Goal: Contribute content: Contribute content

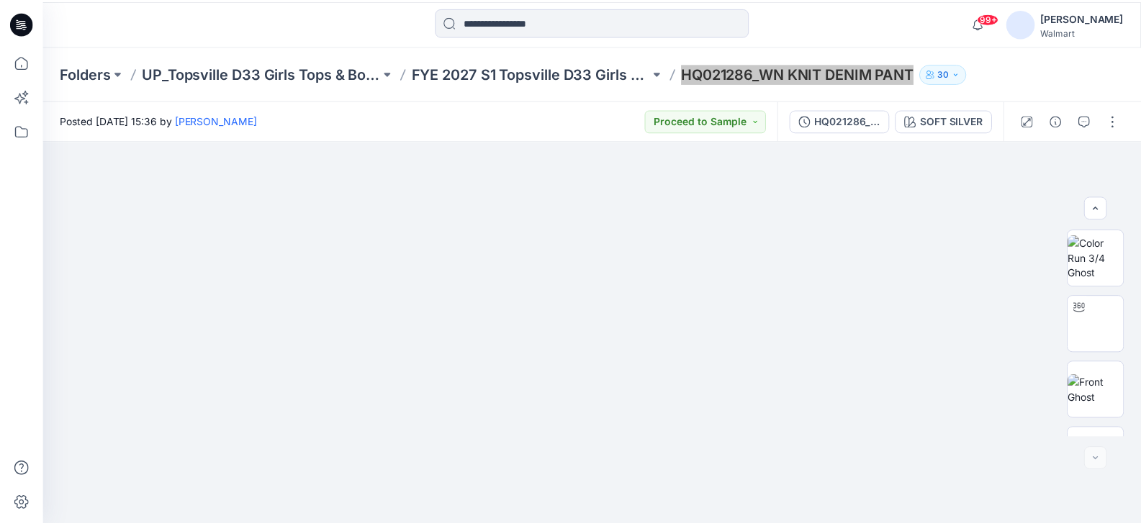
scroll to position [246, 0]
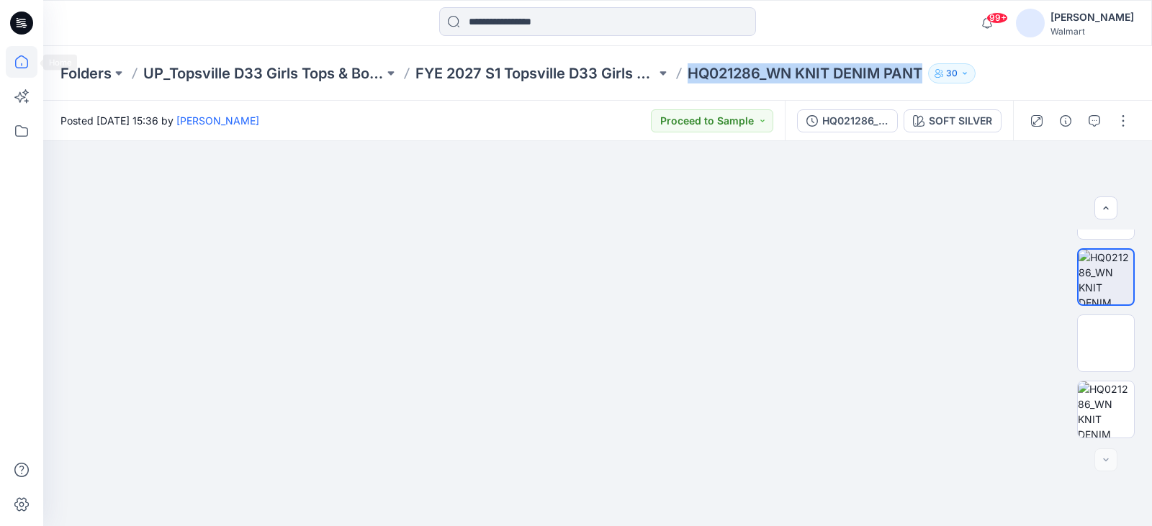
click at [27, 63] on icon at bounding box center [21, 61] width 13 height 13
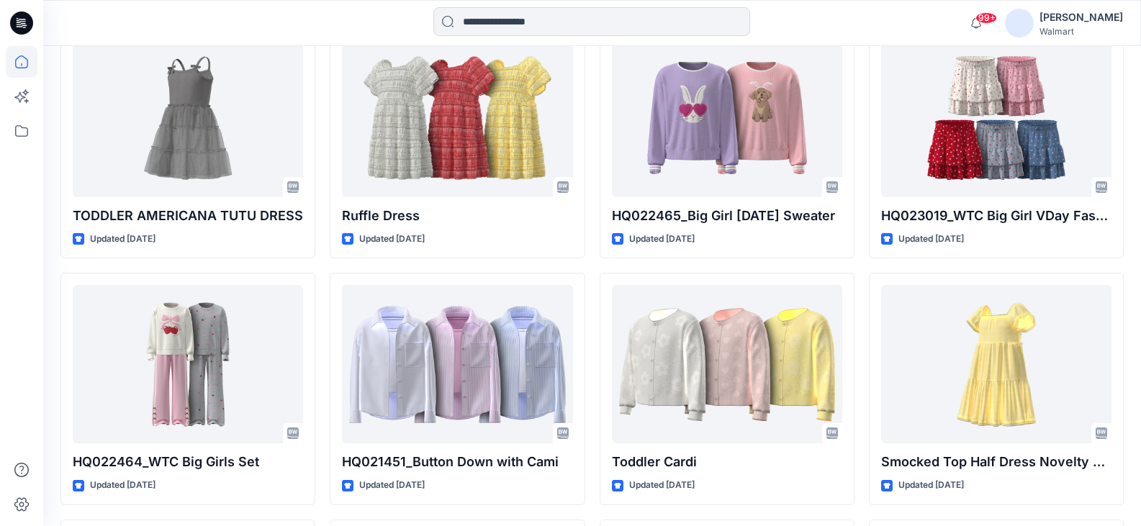
scroll to position [10200, 0]
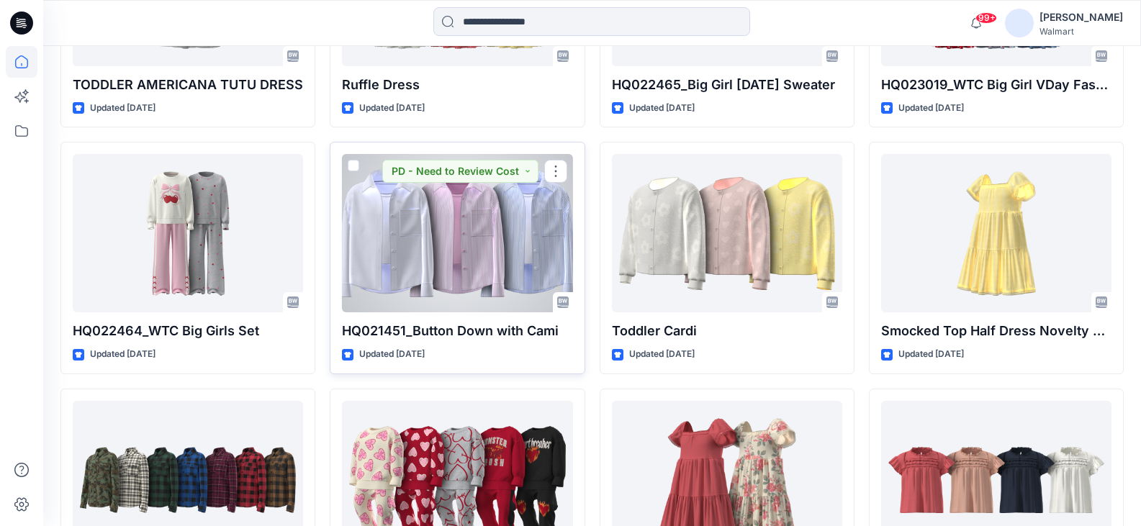
click at [481, 228] on div at bounding box center [457, 233] width 230 height 158
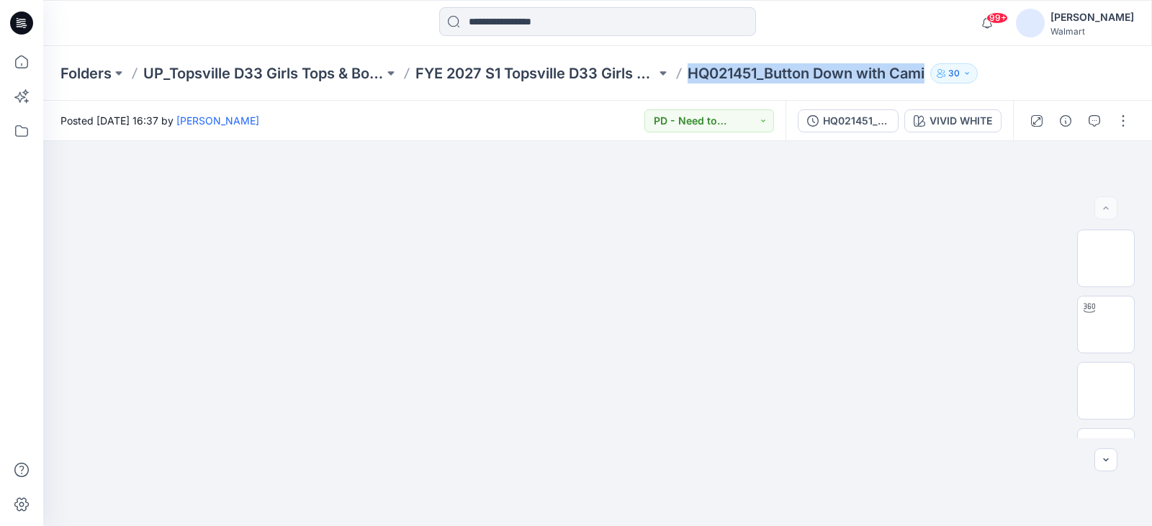
drag, startPoint x: 690, startPoint y: 73, endPoint x: 929, endPoint y: 75, distance: 238.3
click at [942, 71] on div "Folders UP_Topsville D33 Girls Tops & Bottoms FYE 2027 S1 Topsville D33 Girls T…" at bounding box center [541, 73] width 962 height 20
copy div "HQ021451_Button Down with Cami 30"
click at [525, 70] on p "FYE 2027 S1 Topsville D33 Girls Tops" at bounding box center [535, 73] width 240 height 20
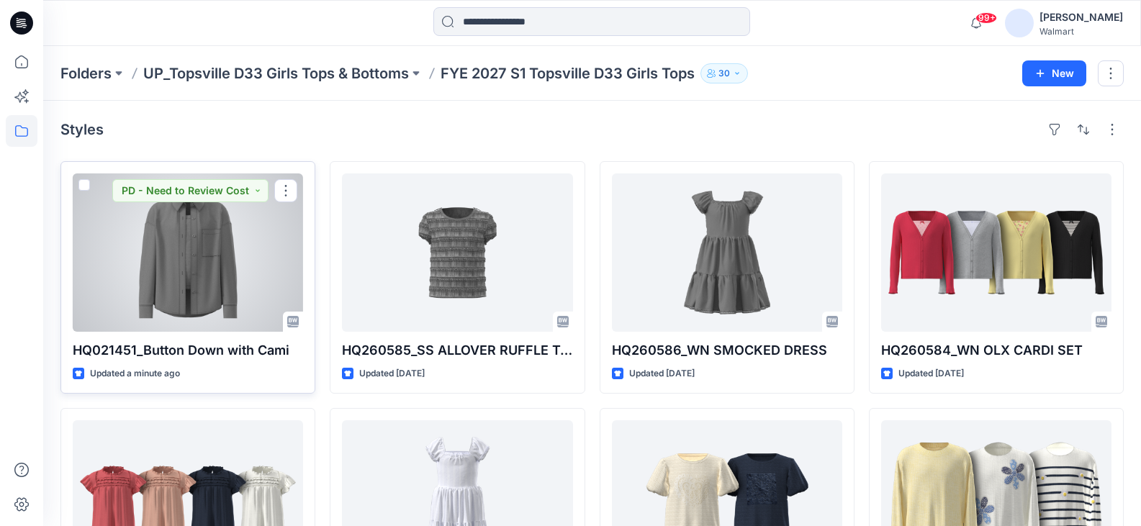
click at [250, 243] on div at bounding box center [188, 253] width 230 height 158
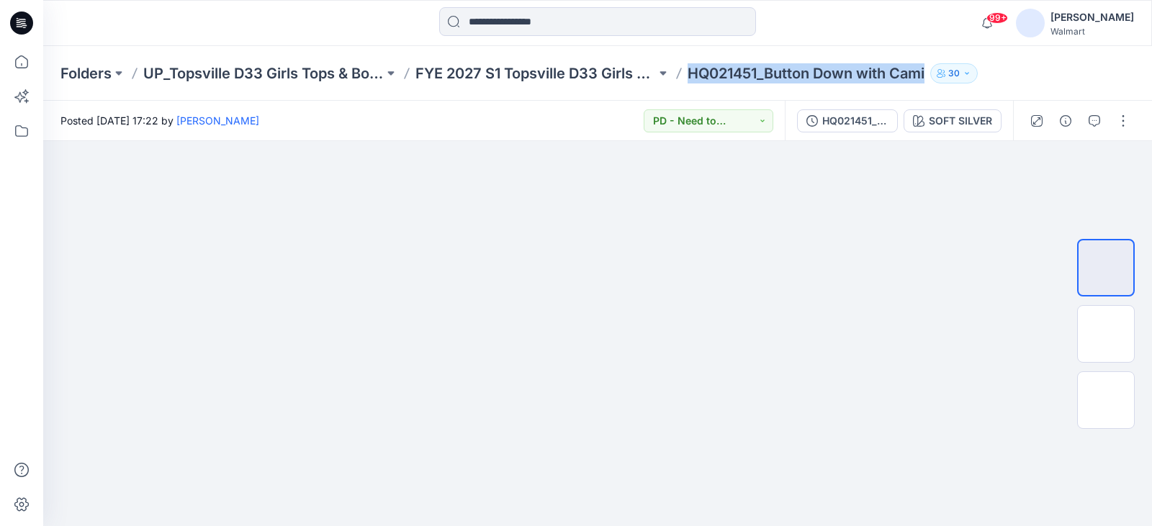
drag, startPoint x: 691, startPoint y: 73, endPoint x: 937, endPoint y: 73, distance: 245.5
click at [937, 73] on div "Folders UP_Topsville D33 Girls Tops & Bottoms FYE 2027 S1 Topsville D33 Girls T…" at bounding box center [541, 73] width 962 height 20
copy div "HQ021451_Button Down with Cami 30"
drag, startPoint x: 1131, startPoint y: 123, endPoint x: 1130, endPoint y: 147, distance: 23.8
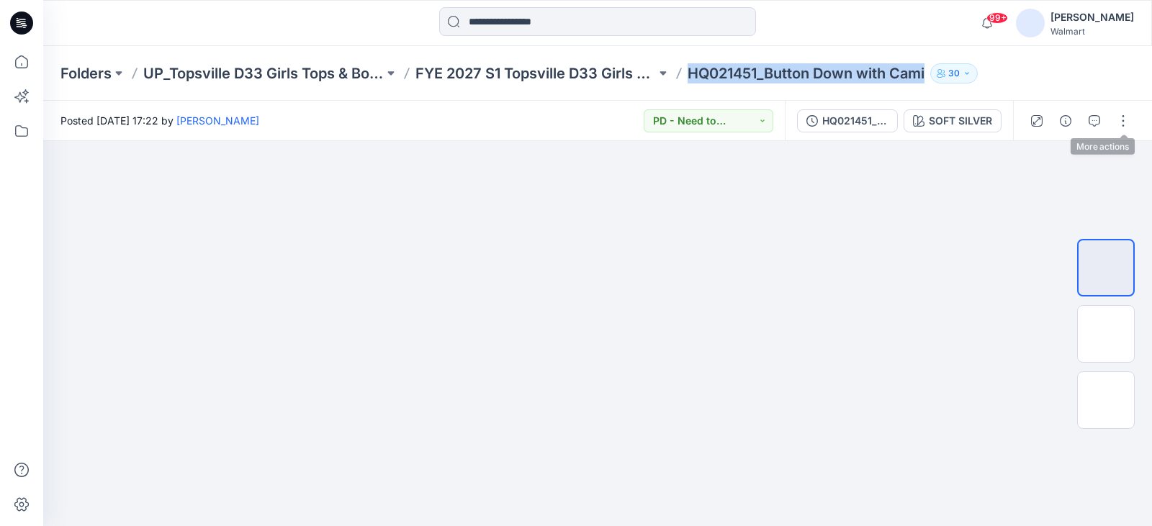
click at [1131, 123] on button "button" at bounding box center [1123, 120] width 23 height 23
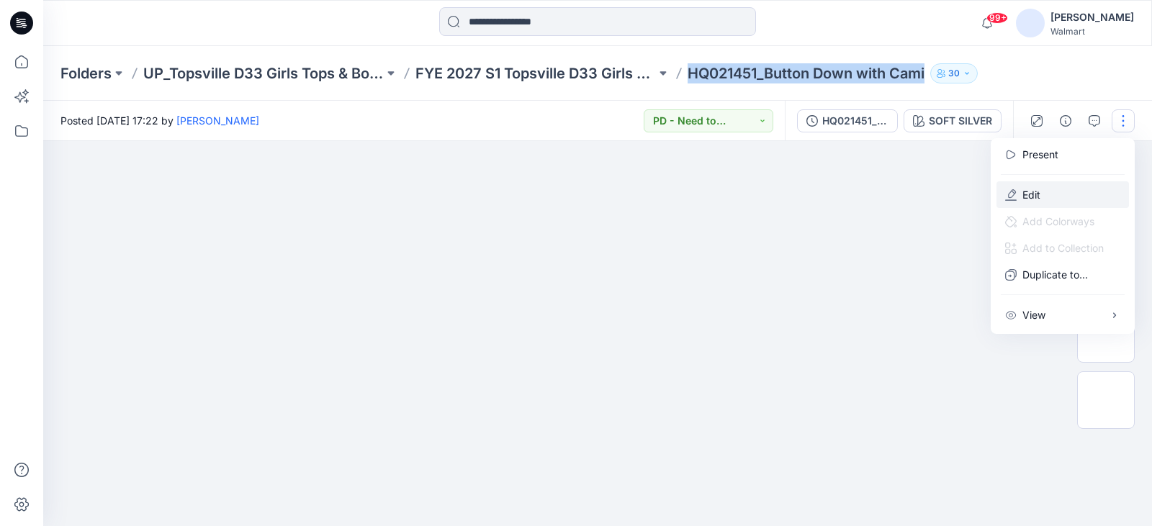
click at [1034, 195] on p "Edit" at bounding box center [1031, 194] width 18 height 15
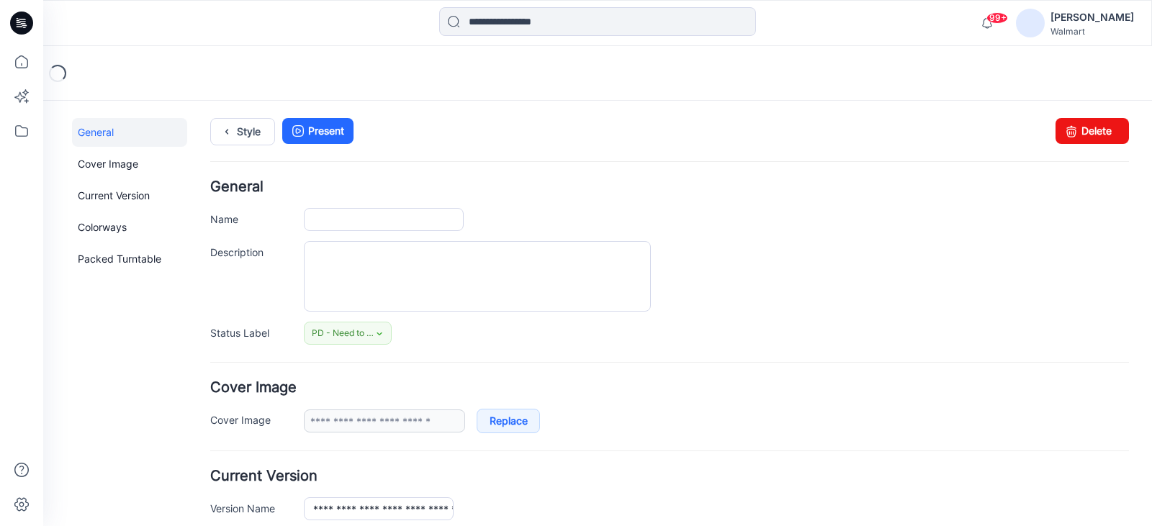
type input "**********"
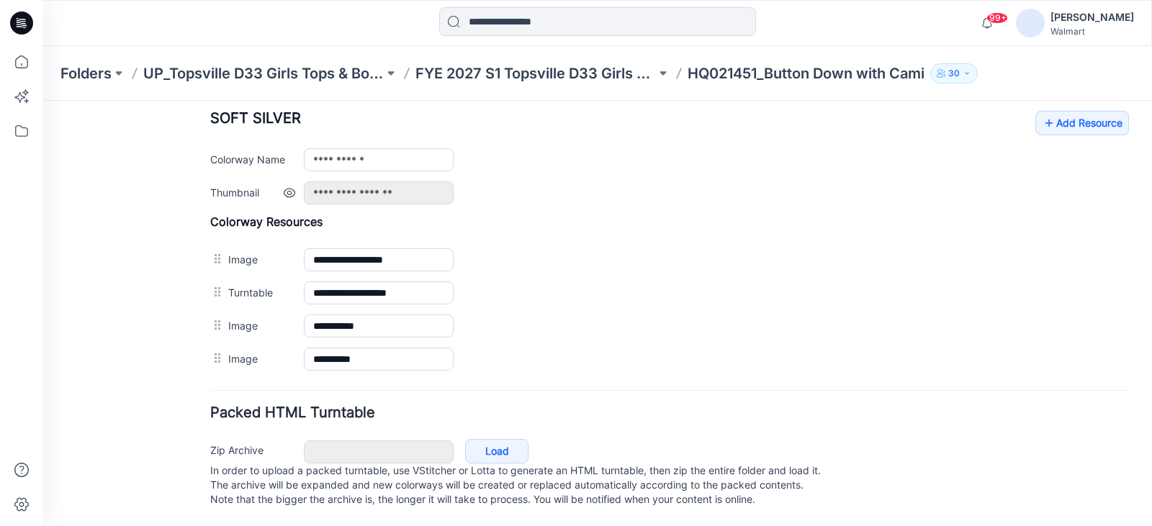
scroll to position [581, 0]
click at [1047, 112] on link "Add Resource" at bounding box center [1082, 123] width 94 height 24
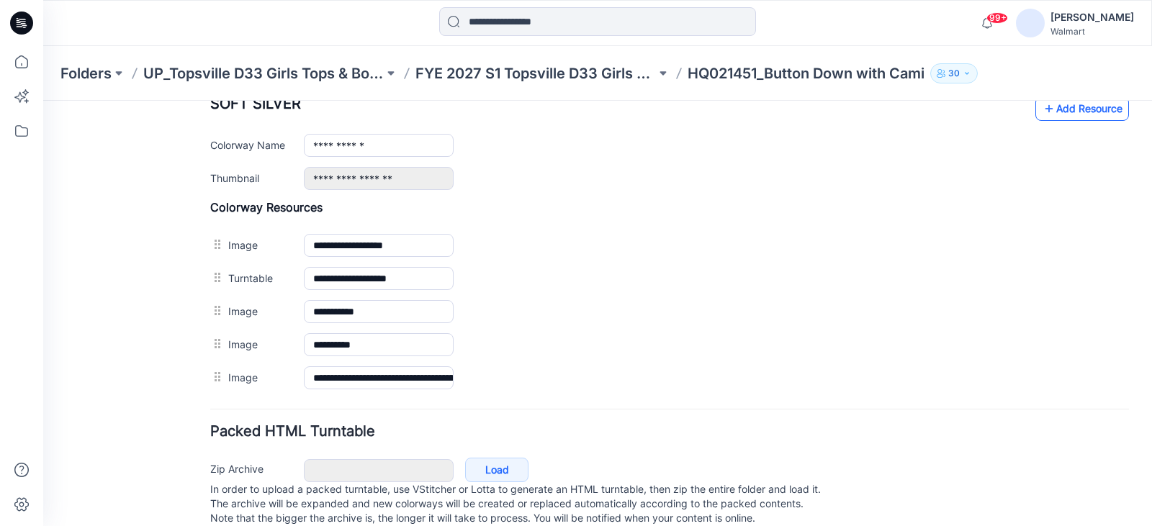
click at [1067, 115] on link "Add Resource" at bounding box center [1082, 108] width 94 height 24
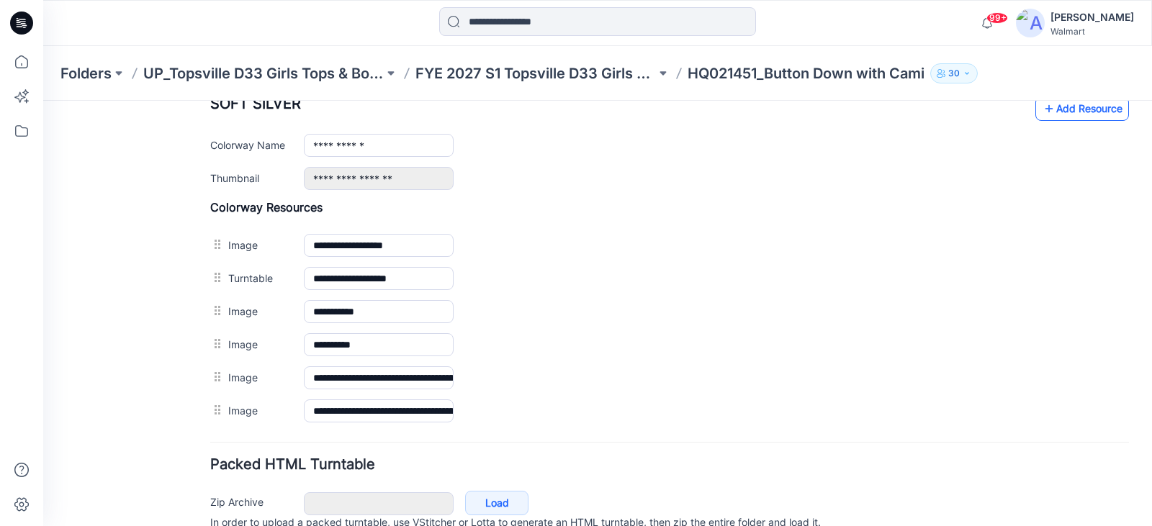
click at [1080, 109] on link "Add Resource" at bounding box center [1082, 108] width 94 height 24
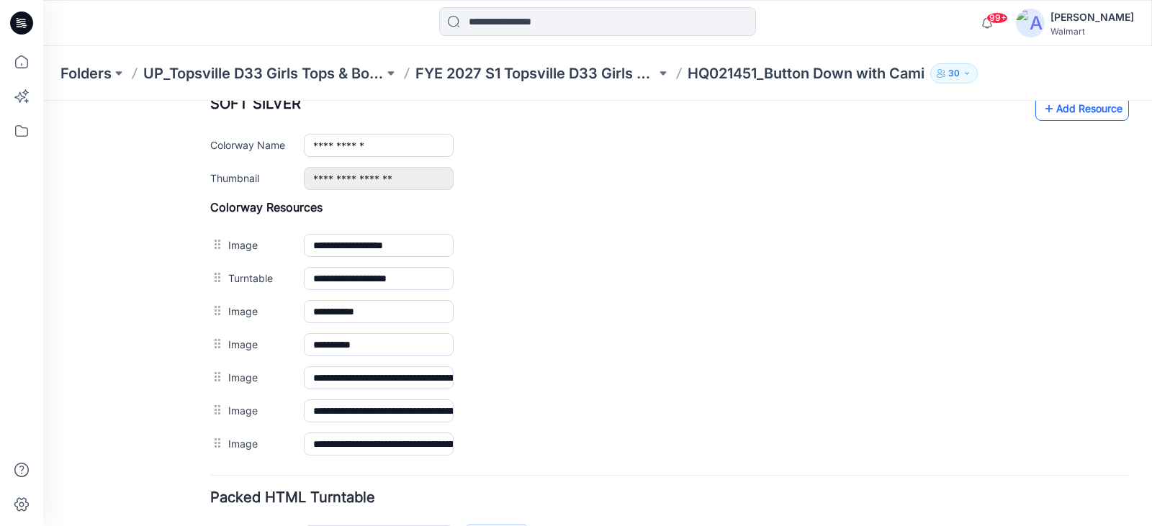
click at [1078, 116] on link "Add Resource" at bounding box center [1082, 108] width 94 height 24
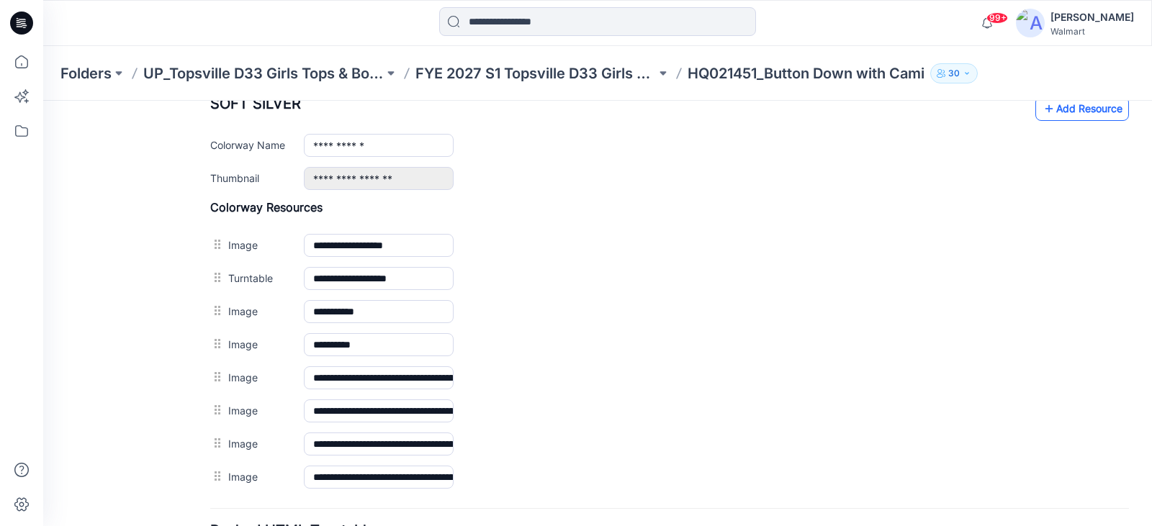
click at [1057, 112] on link "Add Resource" at bounding box center [1082, 108] width 94 height 24
click at [1073, 109] on link "Add Resource" at bounding box center [1082, 108] width 94 height 24
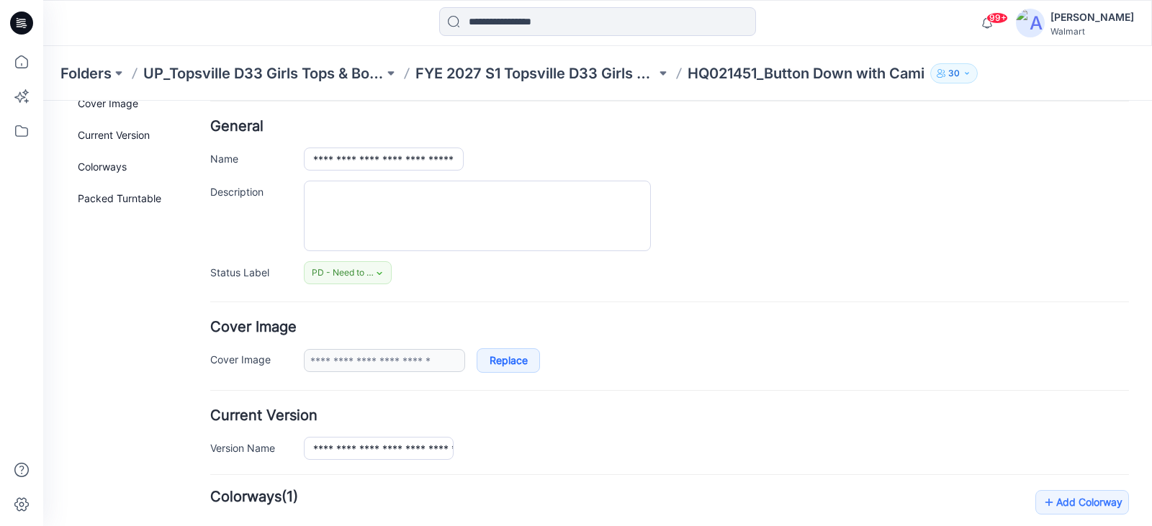
scroll to position [0, 0]
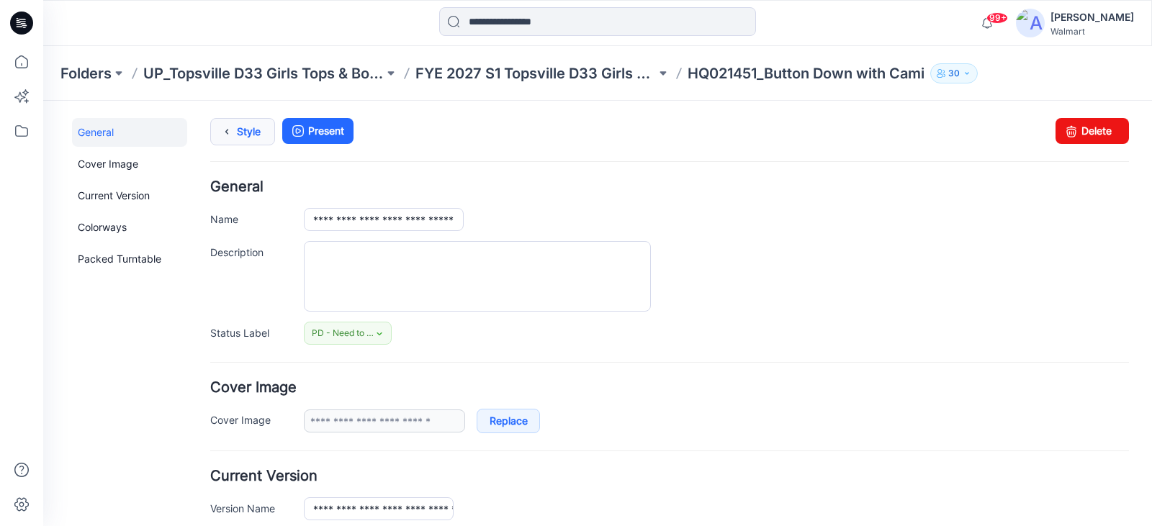
click at [236, 127] on icon at bounding box center [227, 132] width 20 height 26
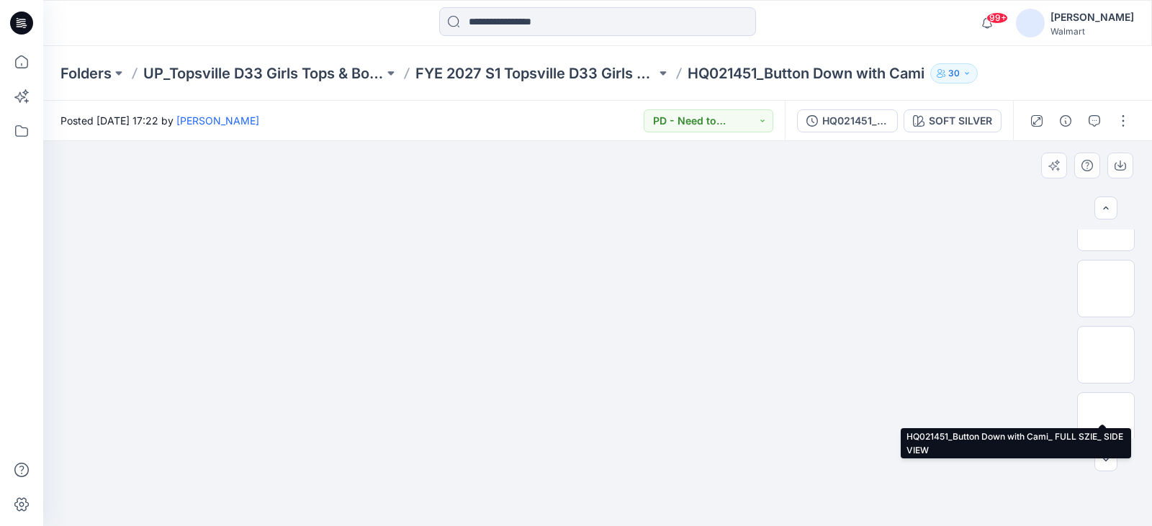
scroll to position [163, 0]
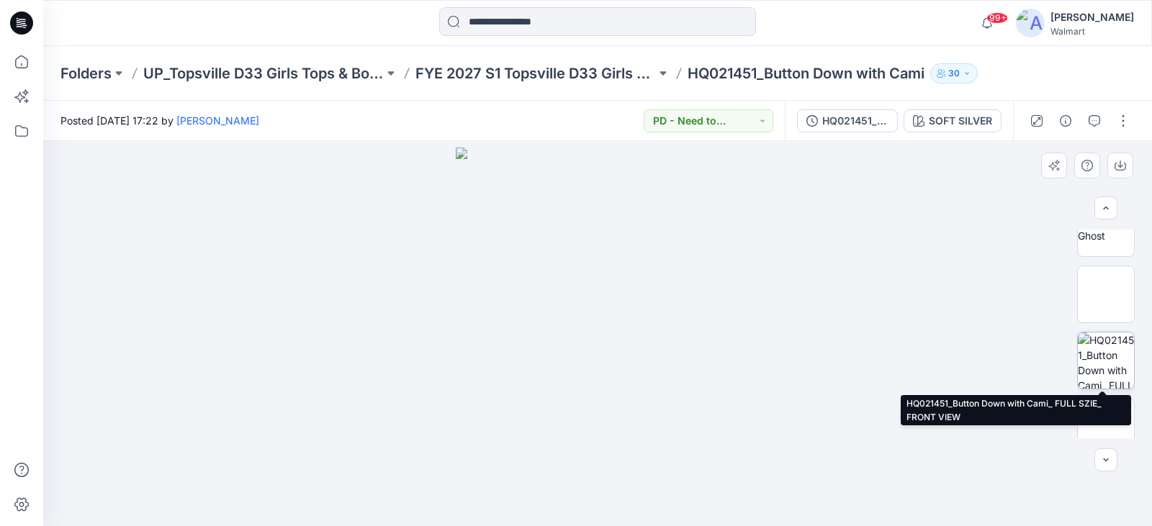
click at [1107, 356] on img at bounding box center [1106, 361] width 56 height 56
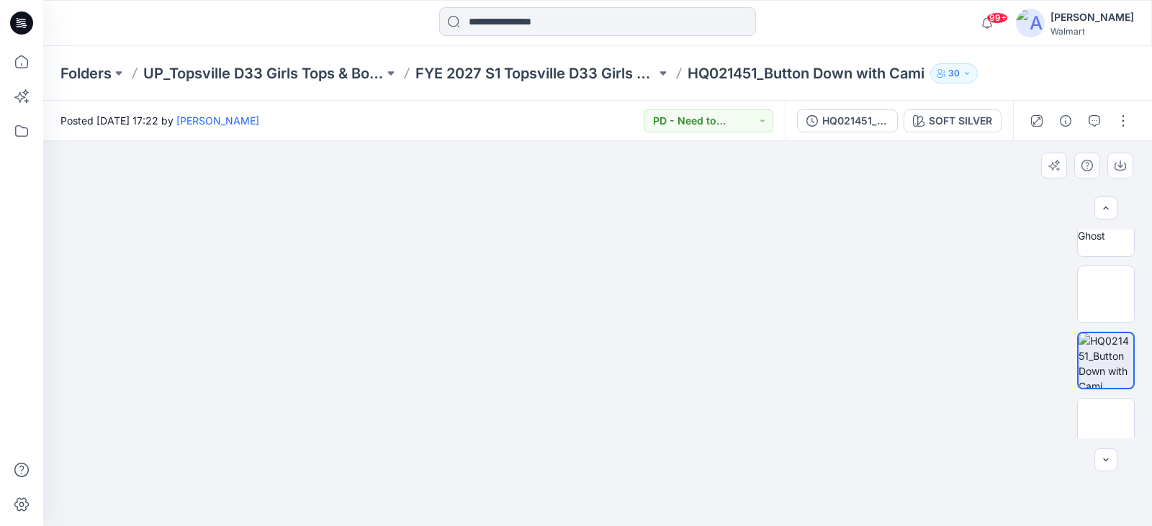
scroll to position [235, 0]
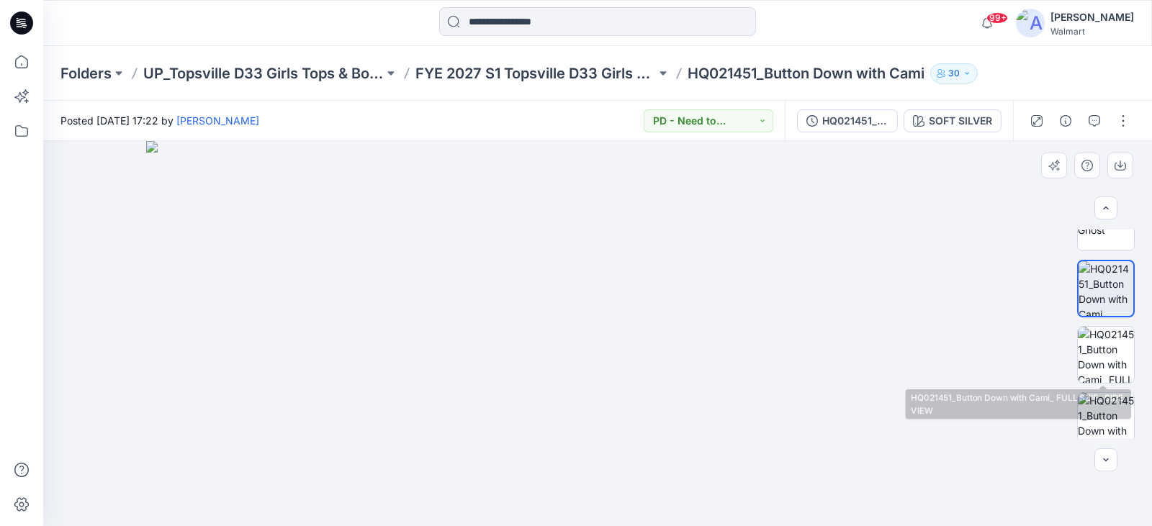
click at [1107, 356] on img at bounding box center [1106, 355] width 56 height 56
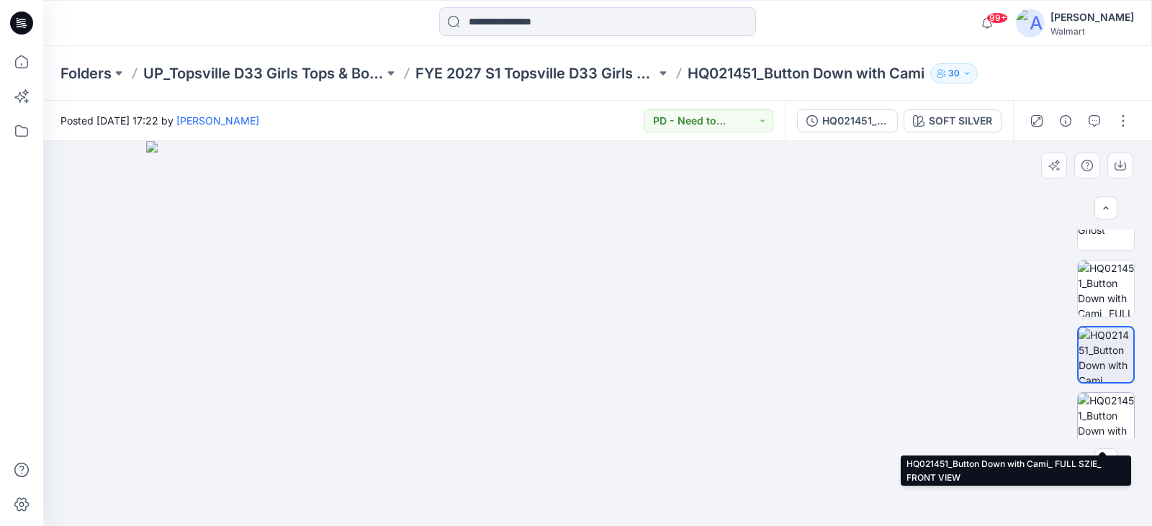
click at [1101, 412] on img at bounding box center [1106, 421] width 56 height 56
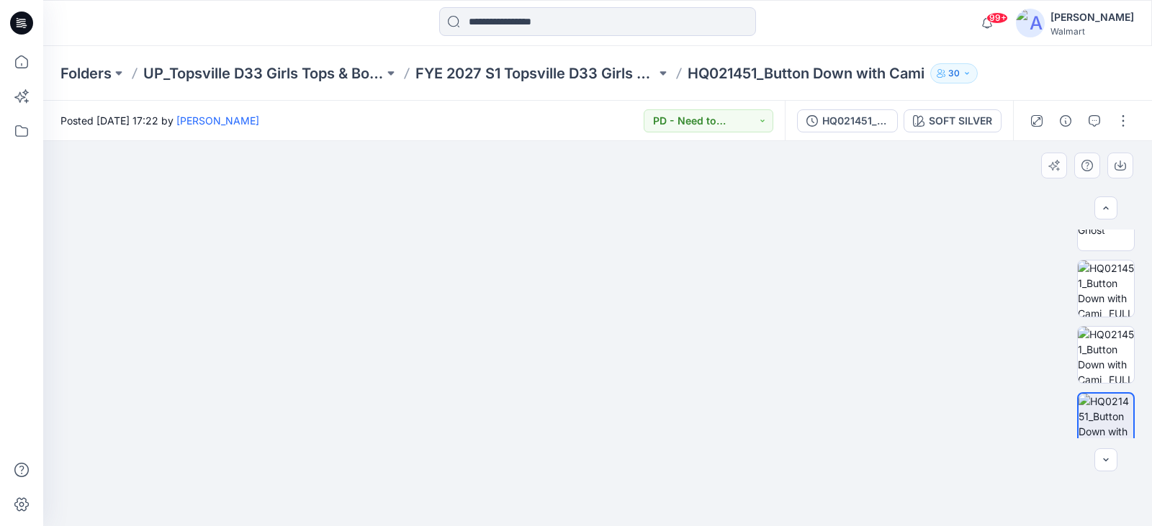
scroll to position [307, 0]
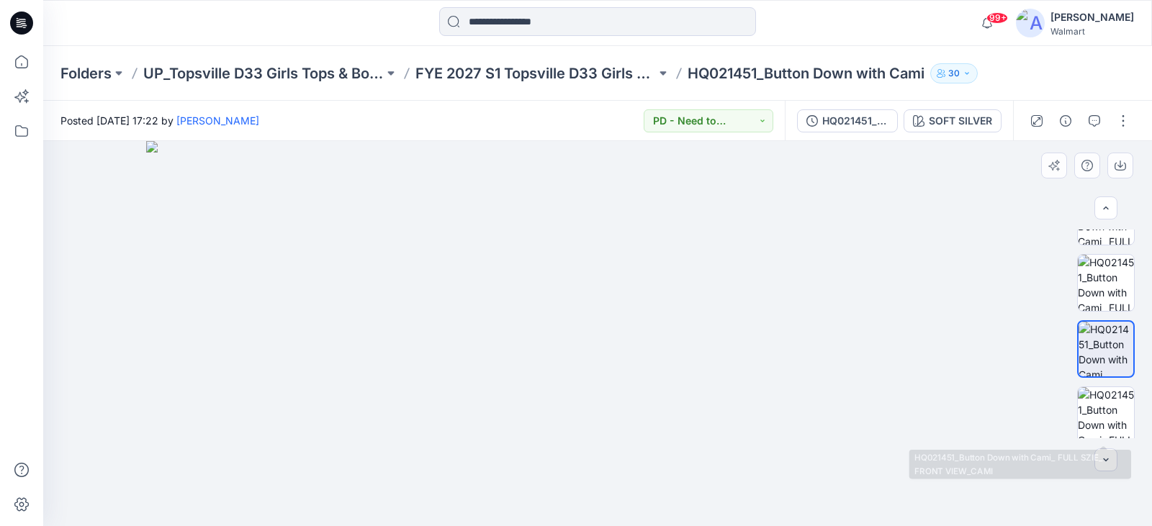
click at [1101, 412] on img at bounding box center [1106, 415] width 56 height 56
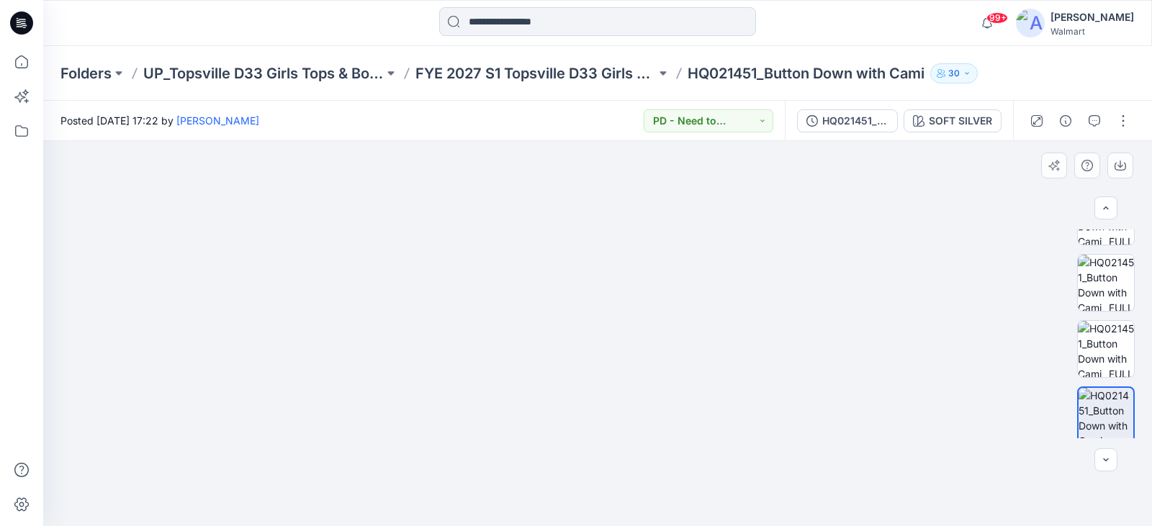
scroll to position [379, 0]
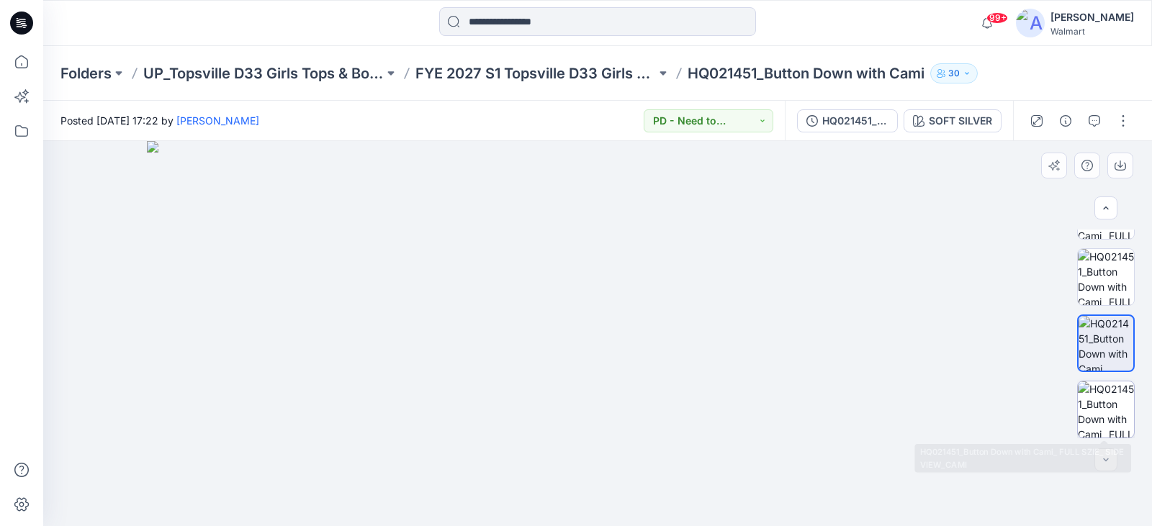
click at [1099, 406] on img at bounding box center [1106, 410] width 56 height 56
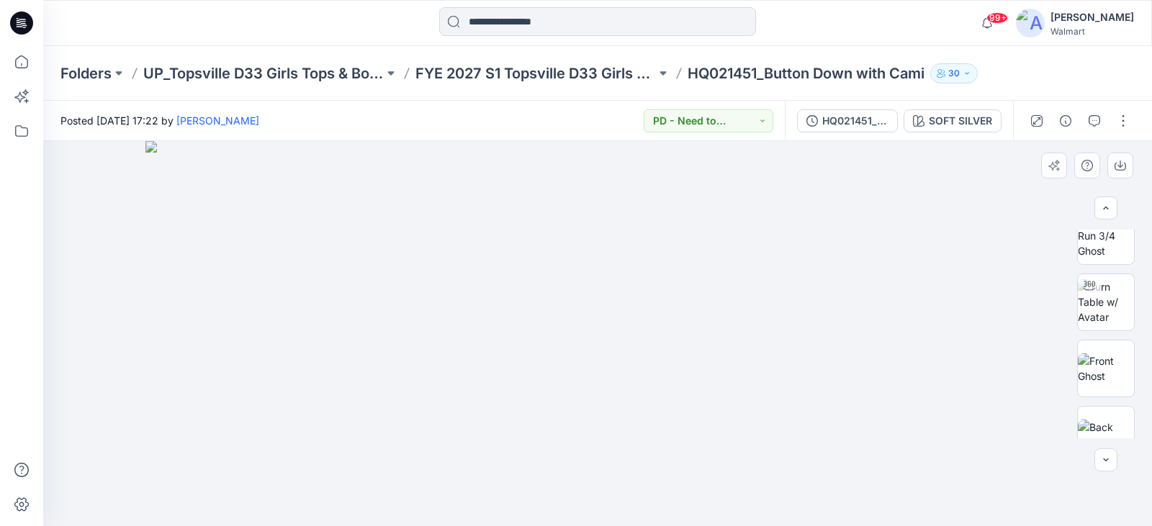
scroll to position [0, 0]
click at [1095, 320] on img at bounding box center [1106, 324] width 56 height 45
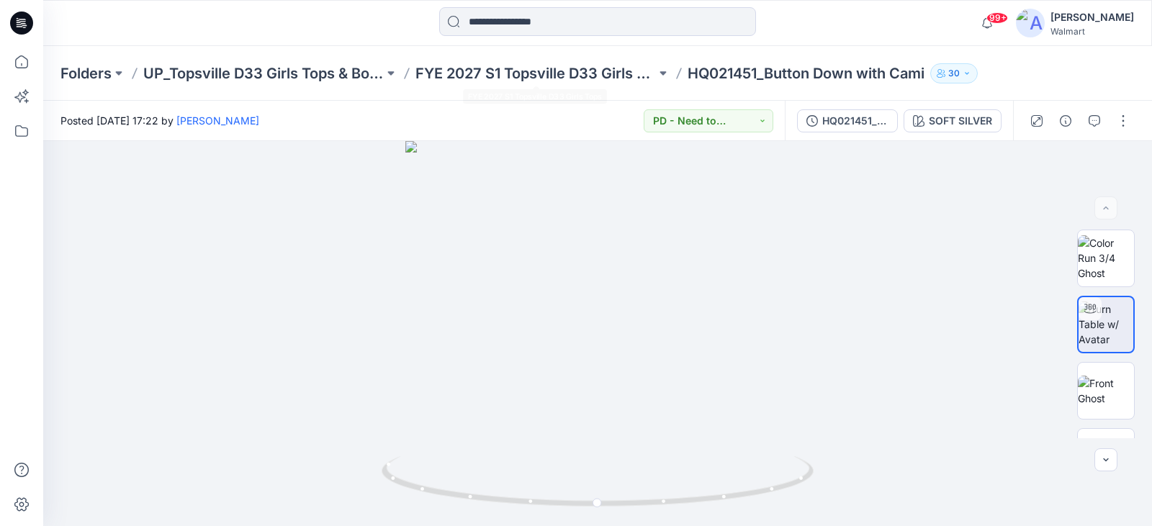
click at [717, 67] on p "HQ021451_Button Down with Cami" at bounding box center [806, 73] width 237 height 20
click at [760, 79] on p "HQ021451_Button Down with Cami" at bounding box center [806, 73] width 237 height 20
drag, startPoint x: 755, startPoint y: 73, endPoint x: 693, endPoint y: 75, distance: 61.2
click at [693, 75] on p "HQ021451_Button Down with Cami" at bounding box center [806, 73] width 237 height 20
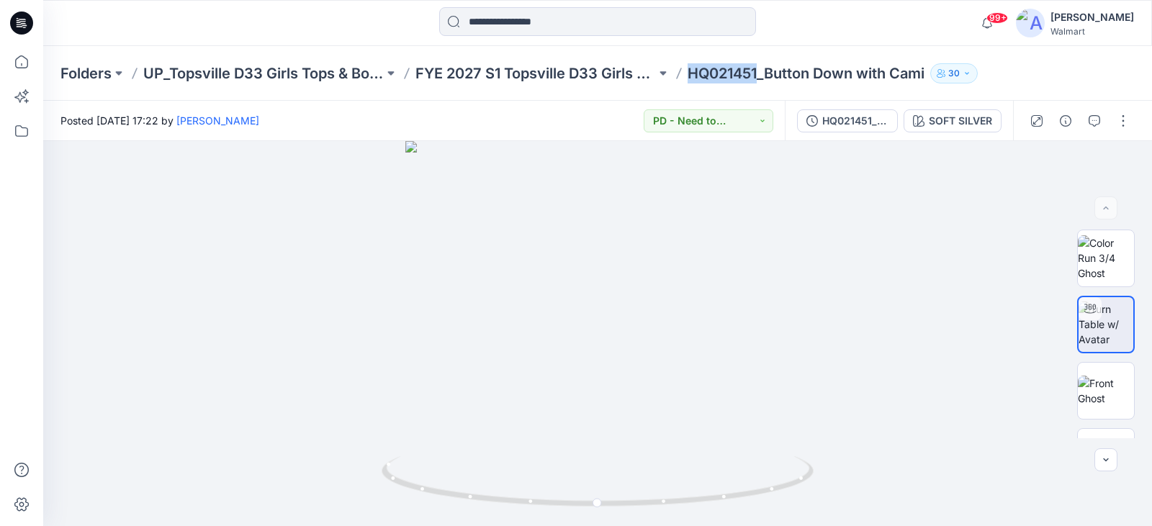
copy p "HQ021451"
drag, startPoint x: 852, startPoint y: 323, endPoint x: 864, endPoint y: 323, distance: 12.2
click at [852, 323] on div at bounding box center [597, 333] width 1109 height 385
click at [12, 60] on icon at bounding box center [22, 62] width 32 height 32
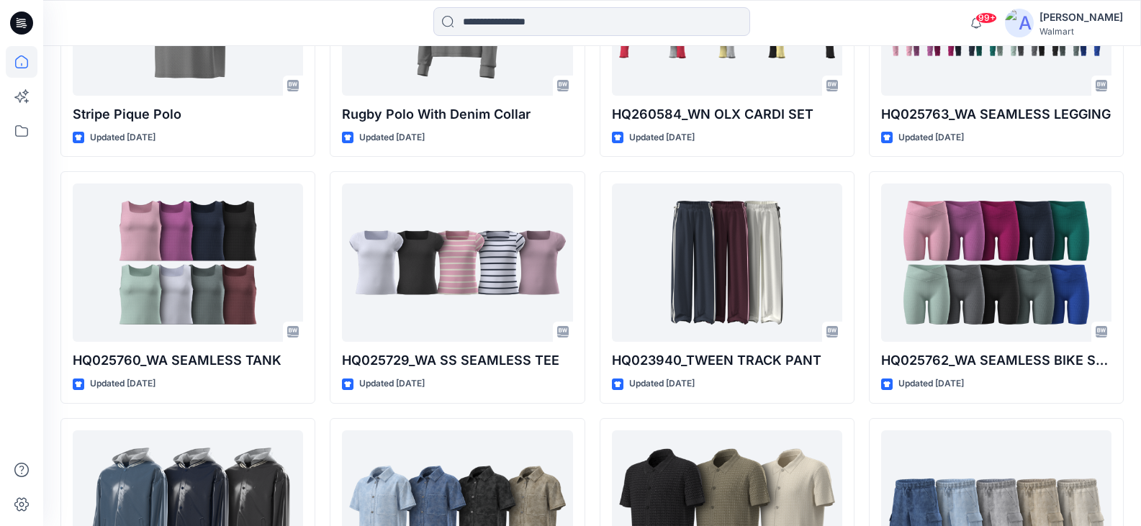
scroll to position [7096, 0]
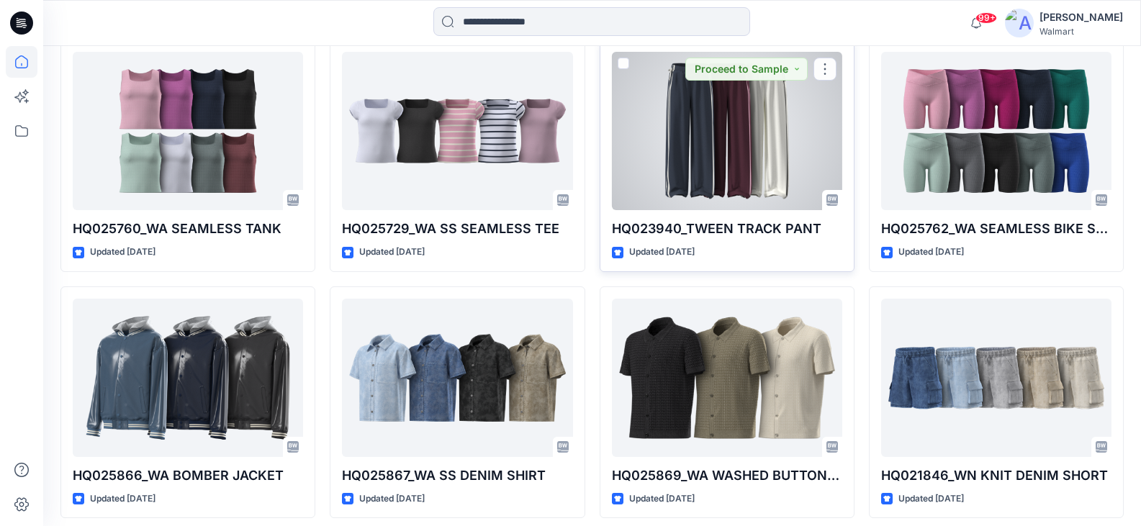
click at [672, 176] on div at bounding box center [727, 131] width 230 height 158
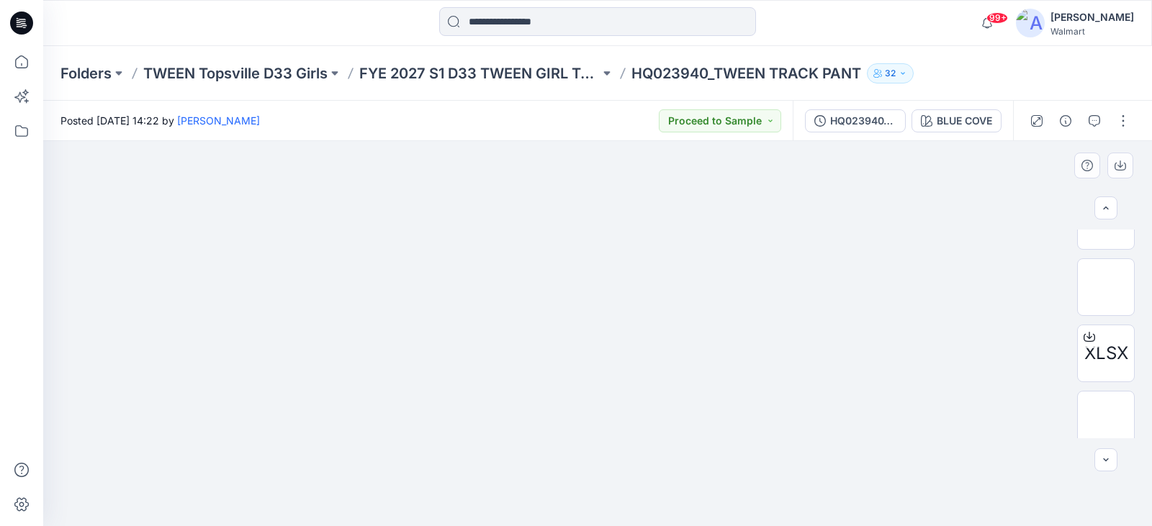
scroll to position [163, 0]
click at [688, 71] on p "HQ023940_TWEEN TRACK PANT" at bounding box center [746, 73] width 230 height 20
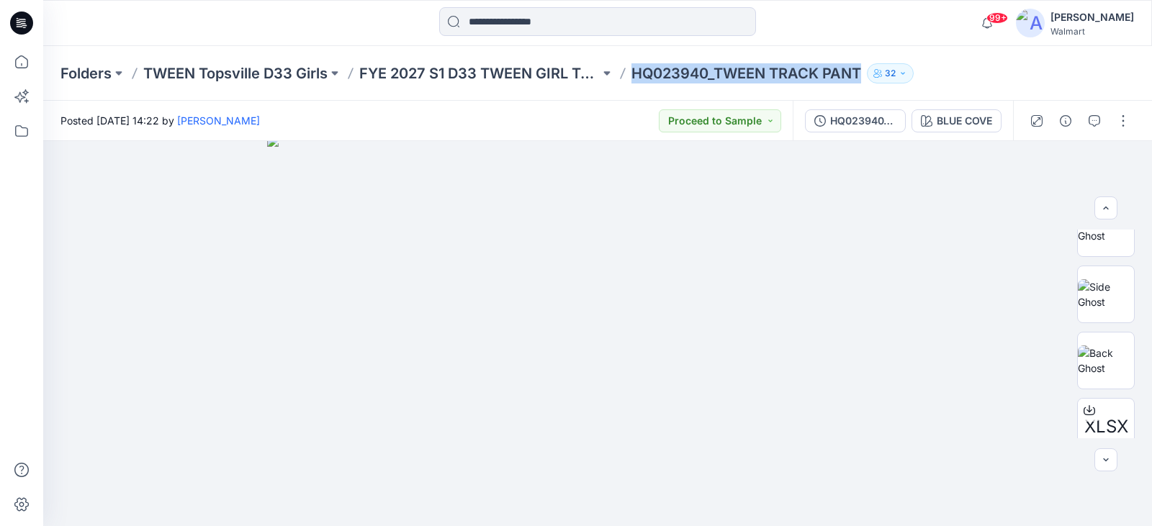
click at [688, 71] on p "HQ023940_TWEEN TRACK PANT" at bounding box center [746, 73] width 230 height 20
copy div "HQ023940_TWEEN TRACK PANT 32"
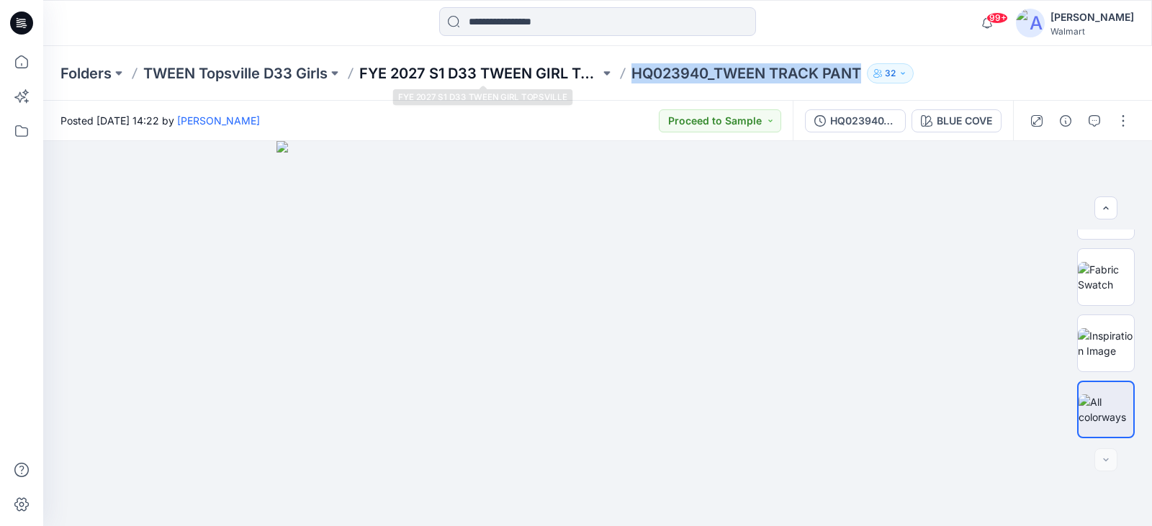
click at [449, 78] on p "FYE 2027 S1 D33 TWEEN GIRL TOPSVILLE" at bounding box center [479, 73] width 240 height 20
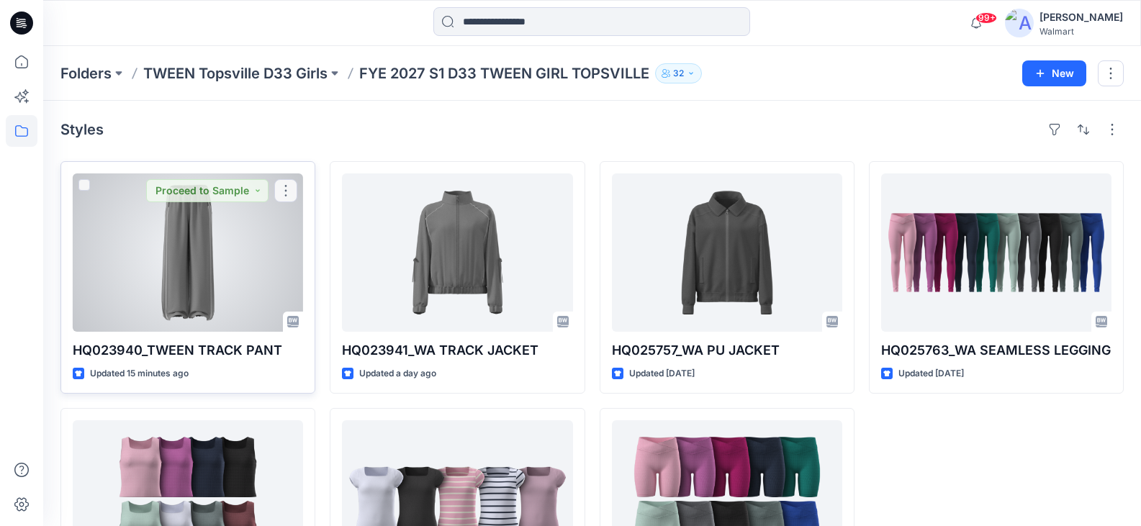
click at [210, 265] on div at bounding box center [188, 253] width 230 height 158
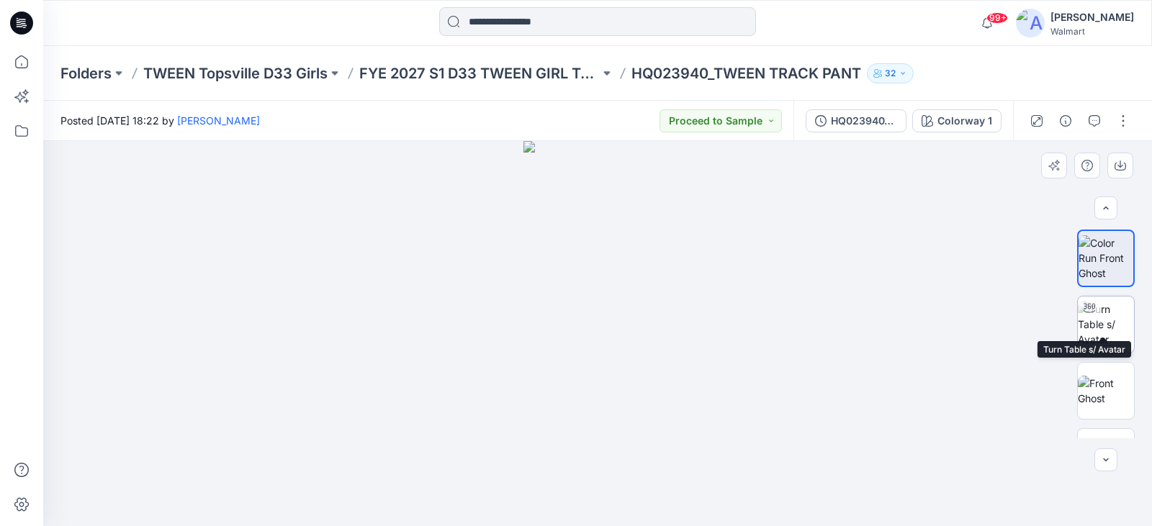
scroll to position [48, 0]
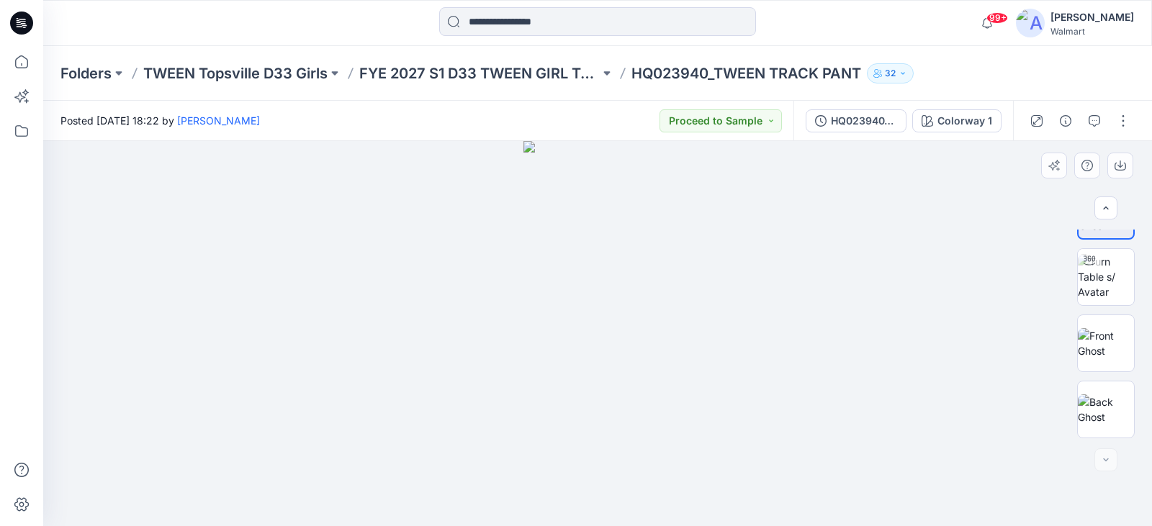
click at [408, 348] on div at bounding box center [597, 333] width 1109 height 385
click at [684, 81] on p "HQ023940_TWEEN TRACK PANT" at bounding box center [746, 73] width 230 height 20
copy div "HQ023940_TWEEN TRACK PANT 32"
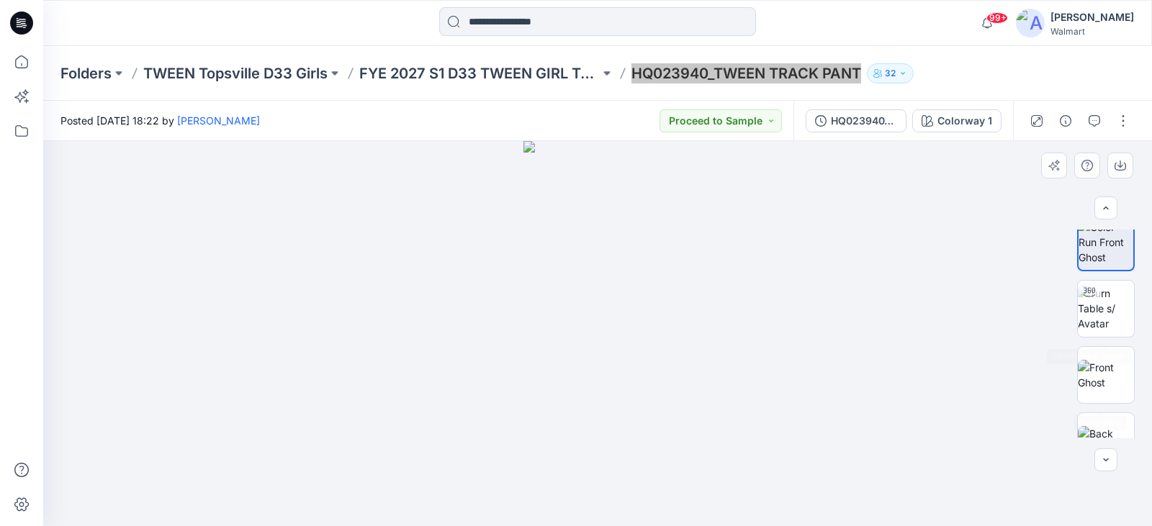
scroll to position [0, 0]
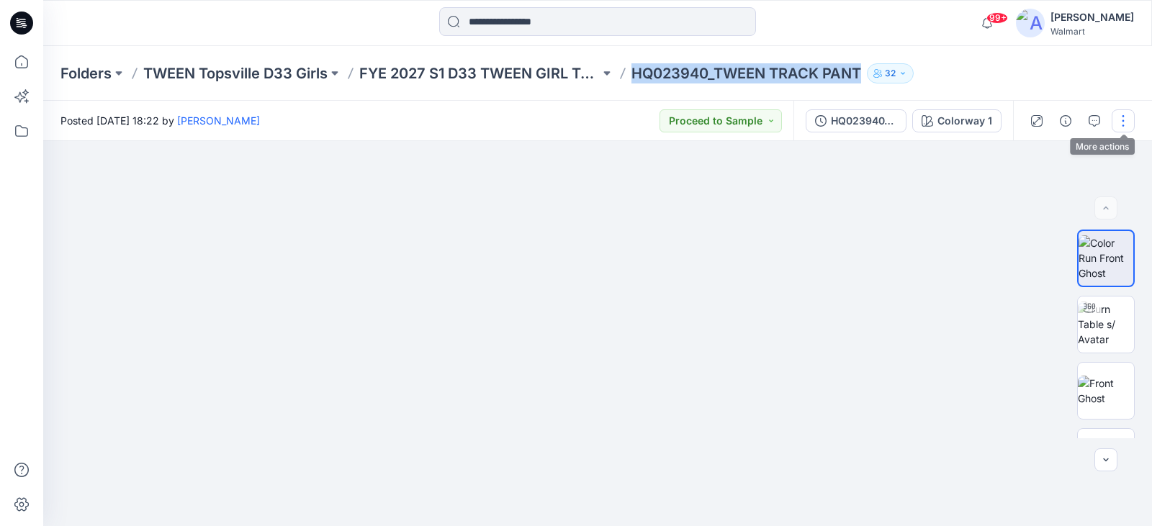
click at [1114, 126] on button "button" at bounding box center [1123, 120] width 23 height 23
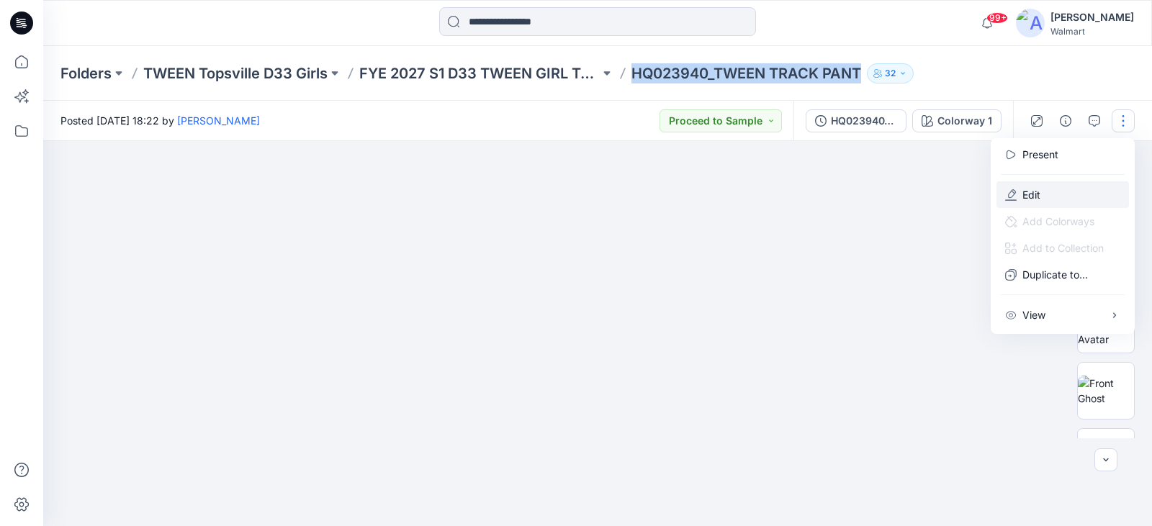
click at [1034, 199] on p "Edit" at bounding box center [1031, 194] width 18 height 15
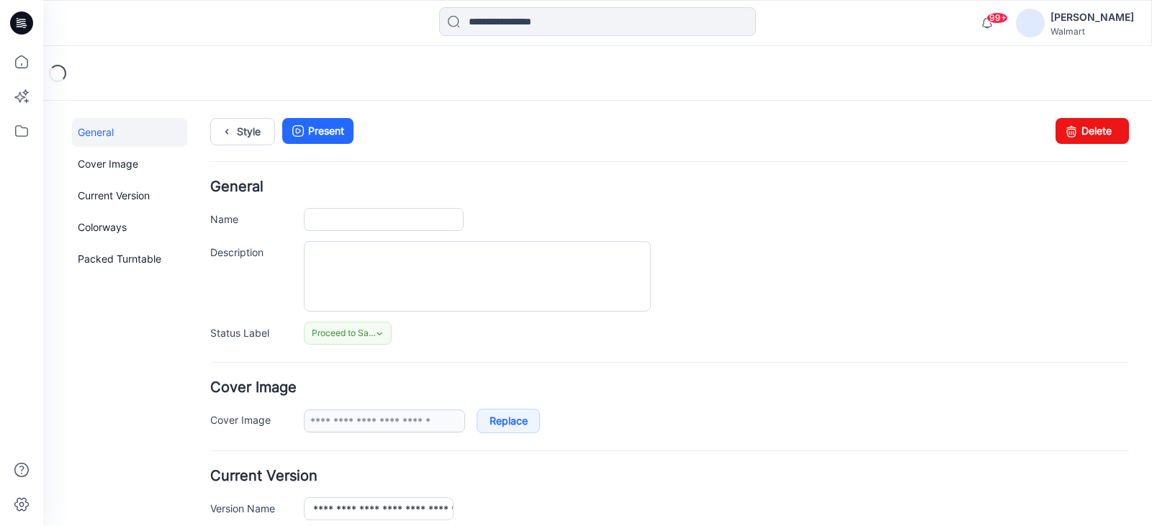
type input "**********"
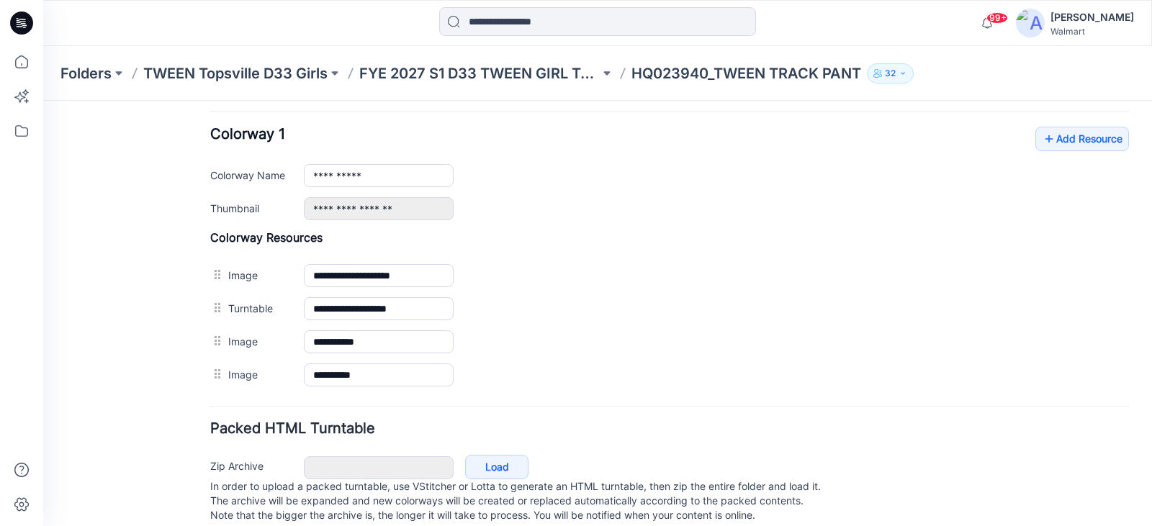
scroll to position [576, 0]
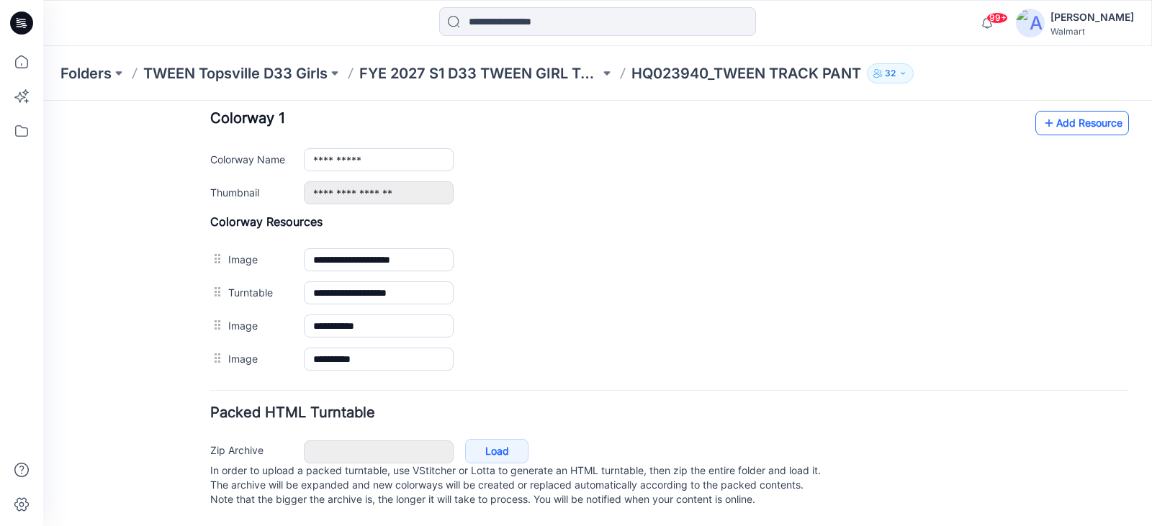
click at [1042, 123] on icon at bounding box center [1049, 123] width 14 height 23
click at [585, 215] on h4 "Colorway Resources" at bounding box center [669, 222] width 919 height 14
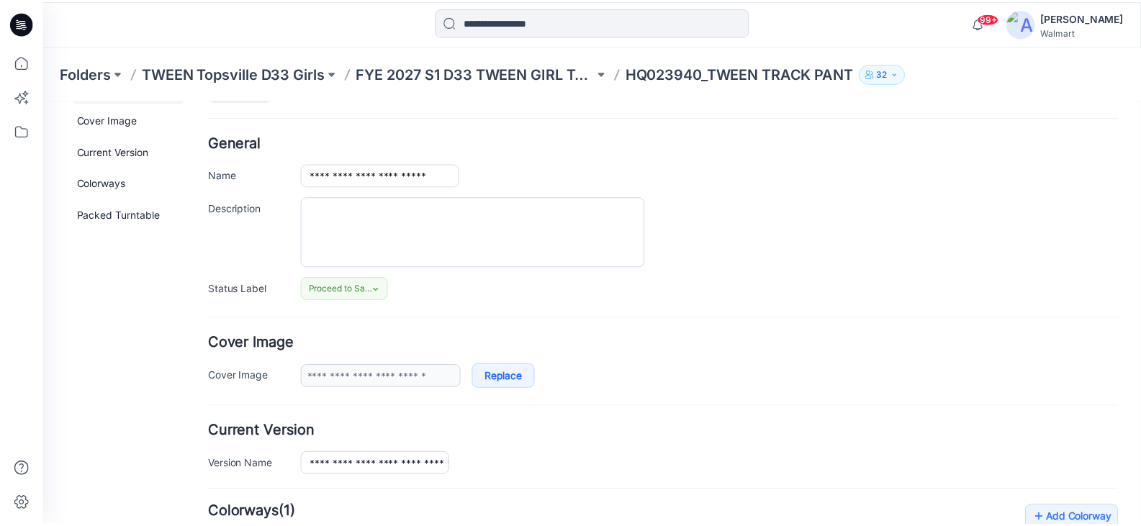
scroll to position [0, 0]
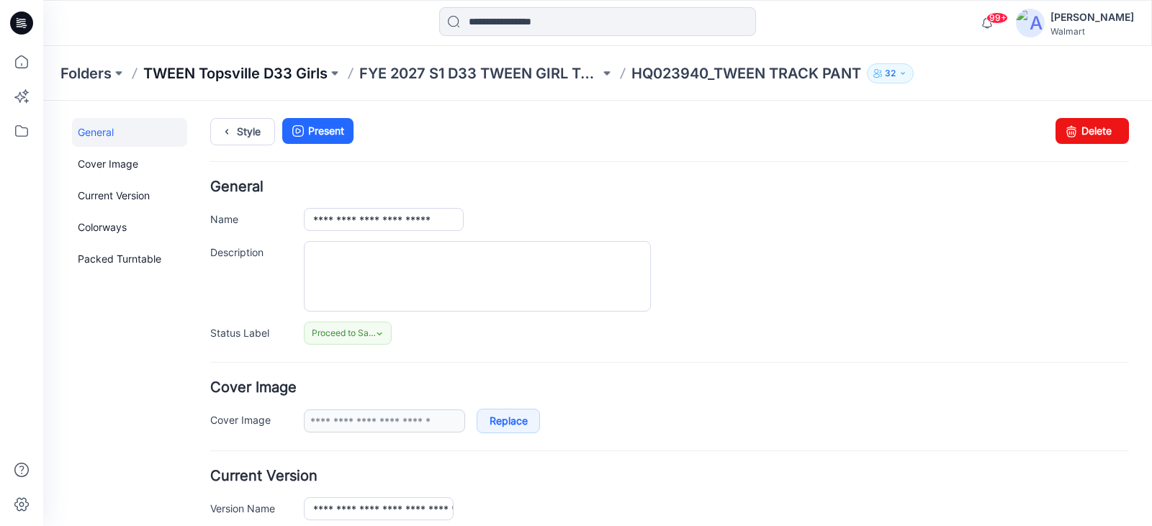
click at [250, 73] on p "TWEEN Topsville D33 Girls" at bounding box center [235, 73] width 184 height 20
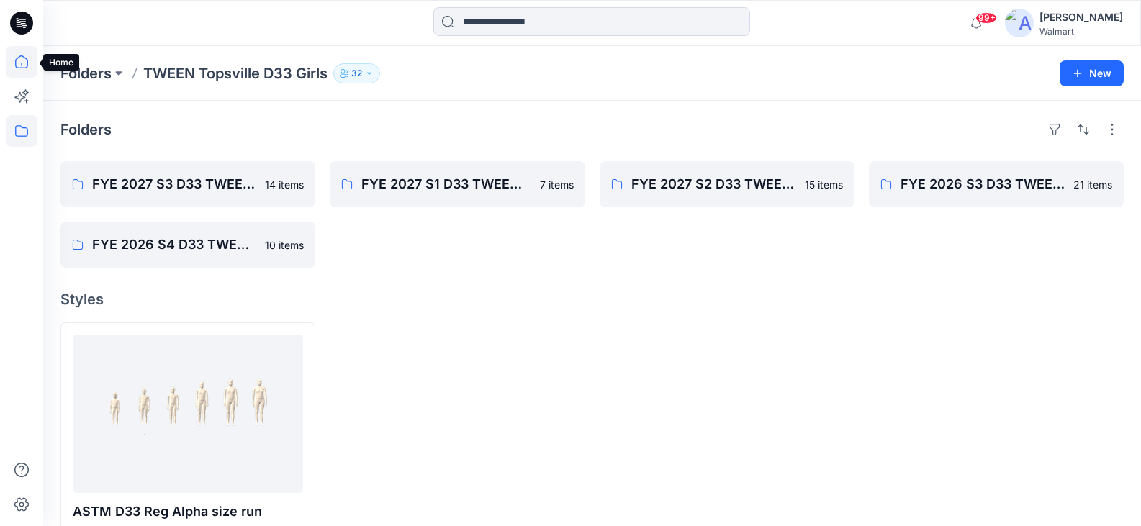
click at [19, 58] on icon at bounding box center [22, 62] width 32 height 32
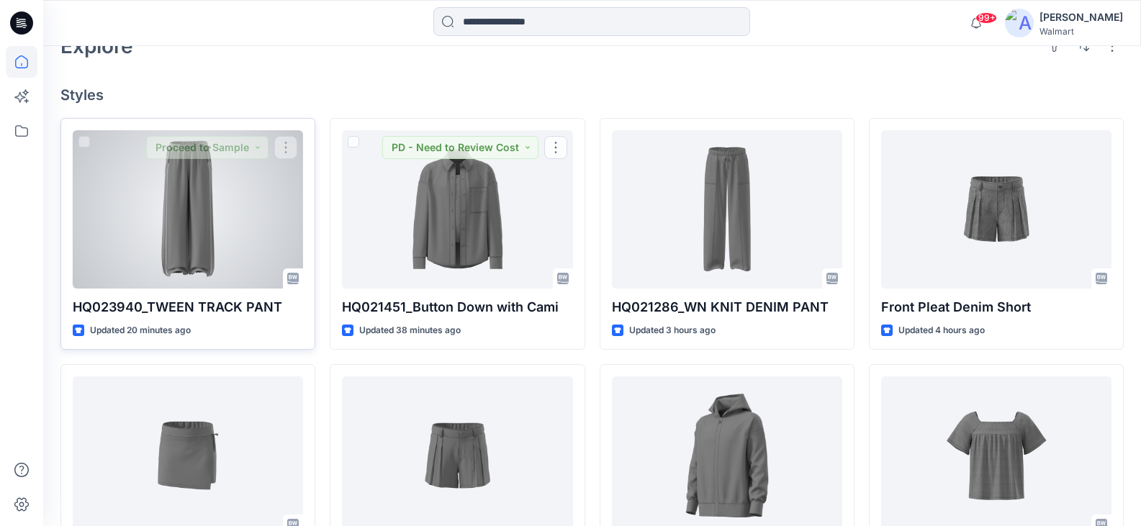
scroll to position [360, 0]
click at [176, 184] on div at bounding box center [188, 209] width 230 height 158
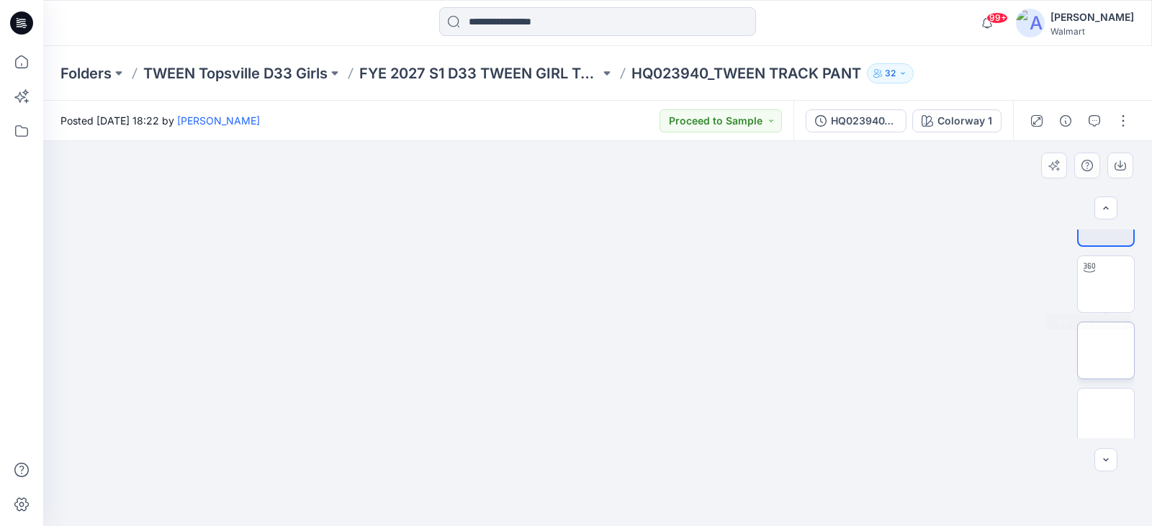
scroll to position [48, 0]
click at [1102, 123] on button "button" at bounding box center [1094, 120] width 23 height 23
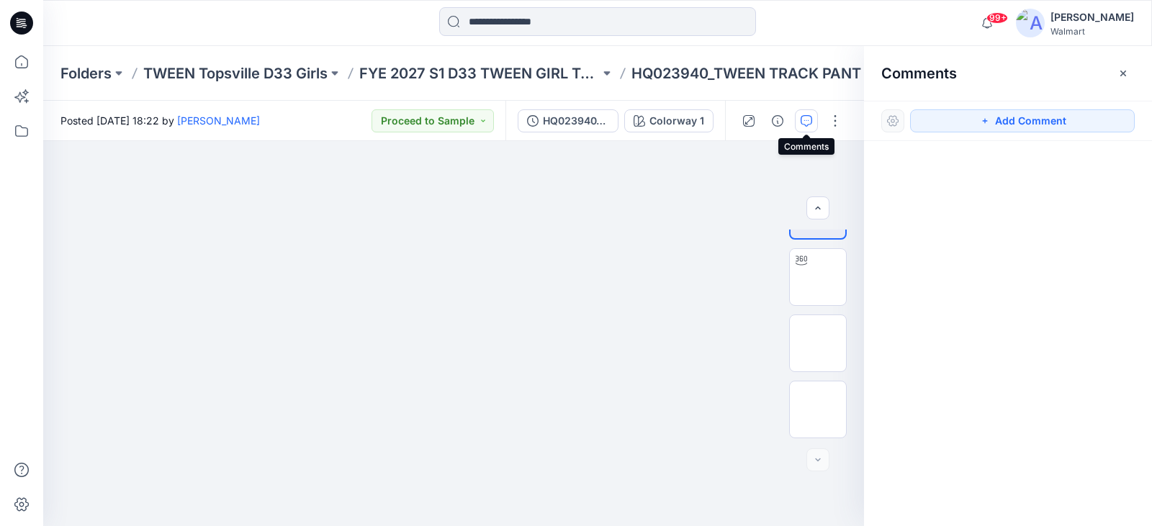
click at [812, 122] on button "button" at bounding box center [806, 120] width 23 height 23
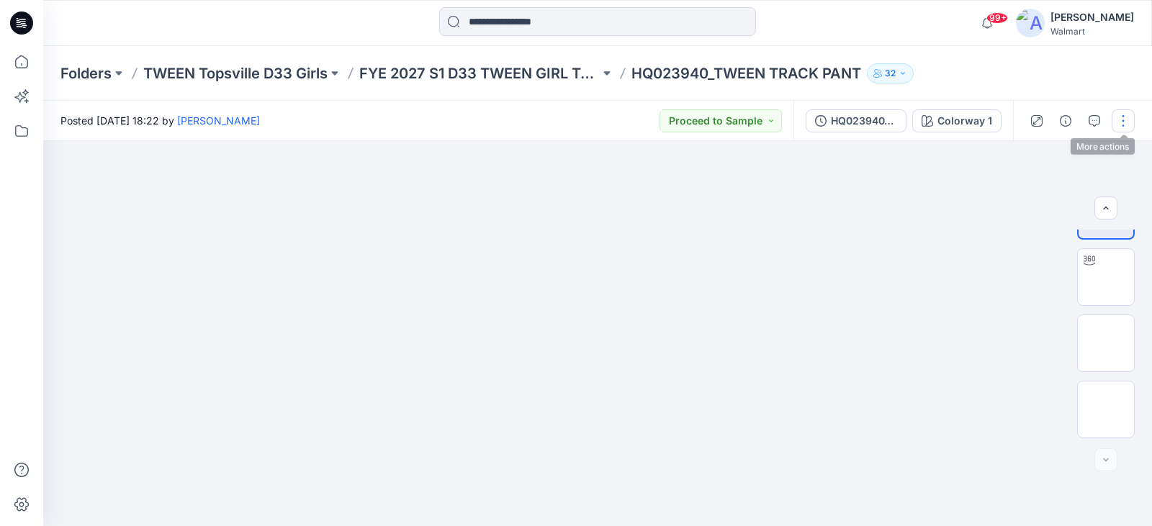
click at [1122, 114] on button "button" at bounding box center [1123, 120] width 23 height 23
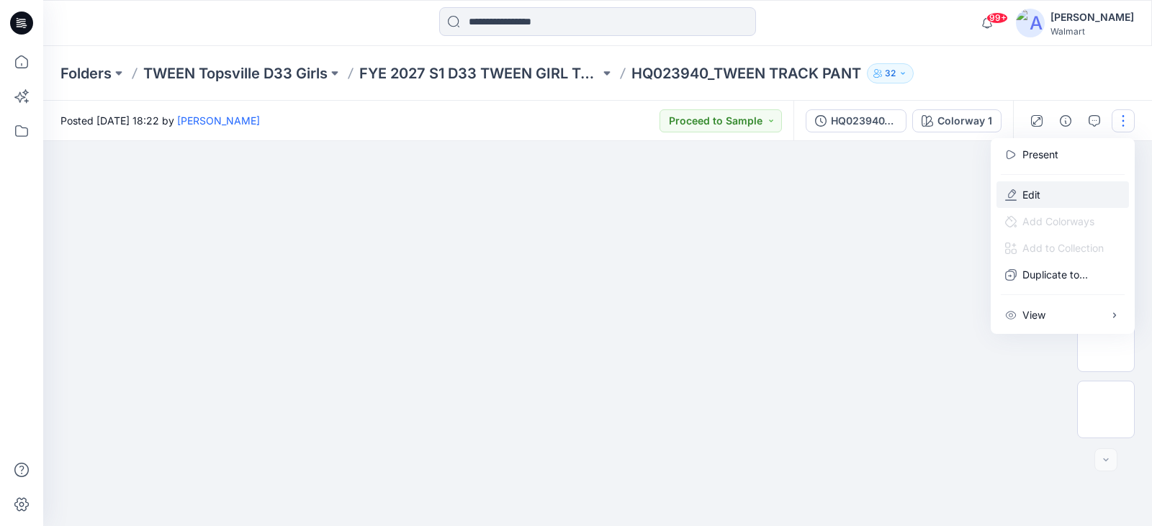
click at [1054, 196] on button "Edit" at bounding box center [1062, 194] width 132 height 27
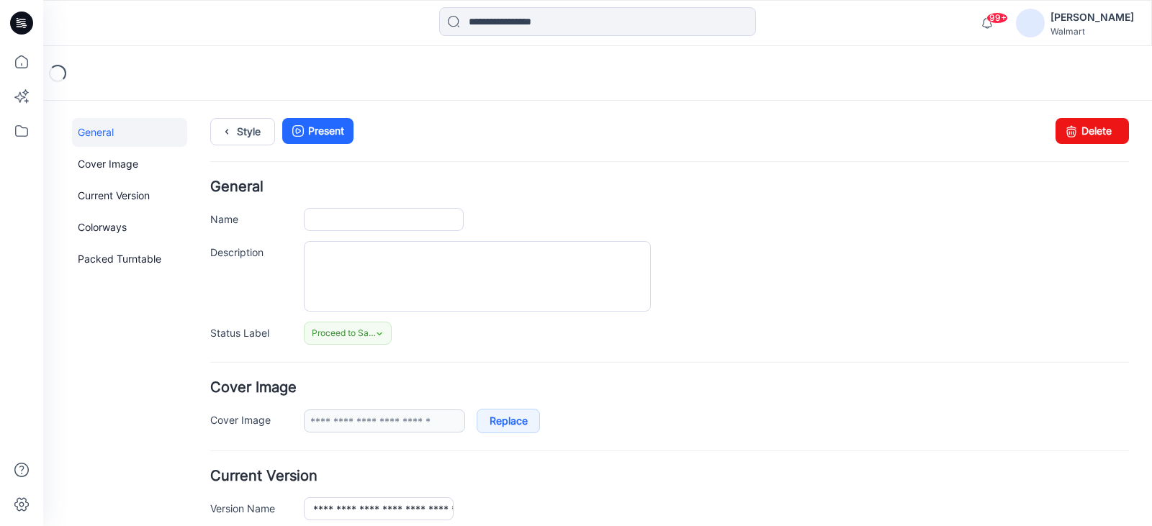
type input "**********"
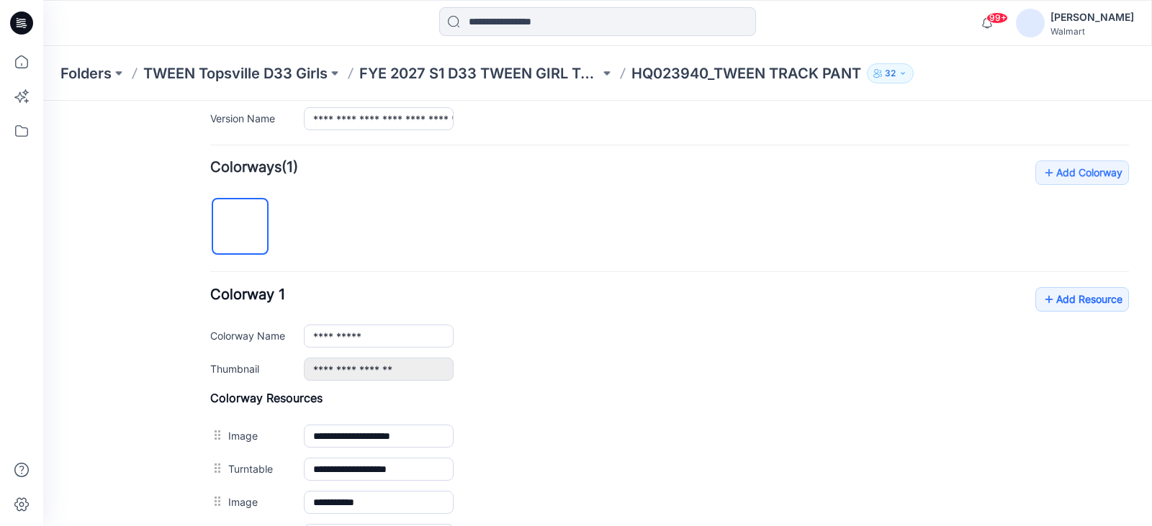
scroll to position [365, 0]
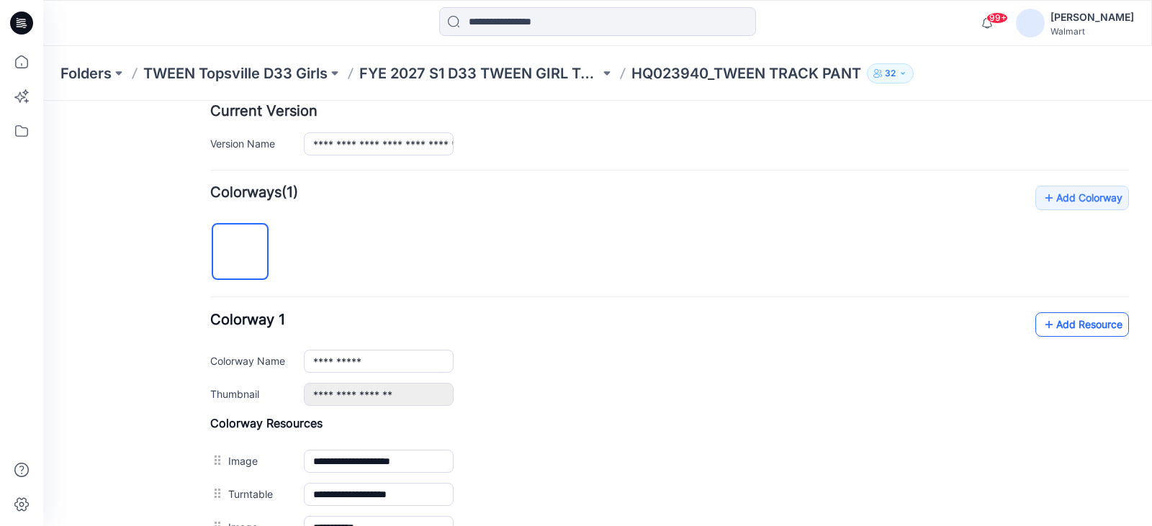
click at [1065, 326] on link "Add Resource" at bounding box center [1082, 324] width 94 height 24
click at [667, 73] on p "HQ023940_TWEEN TRACK PANT" at bounding box center [746, 73] width 230 height 20
copy p "HQ023940_TWEEN"
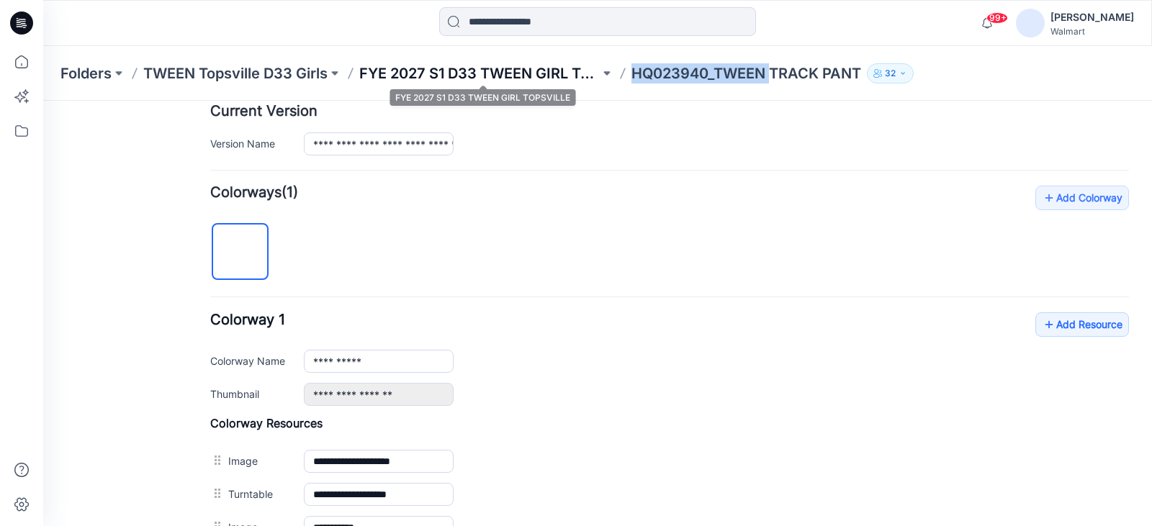
click at [526, 71] on p "FYE 2027 S1 D33 TWEEN GIRL TOPSVILLE" at bounding box center [479, 73] width 240 height 20
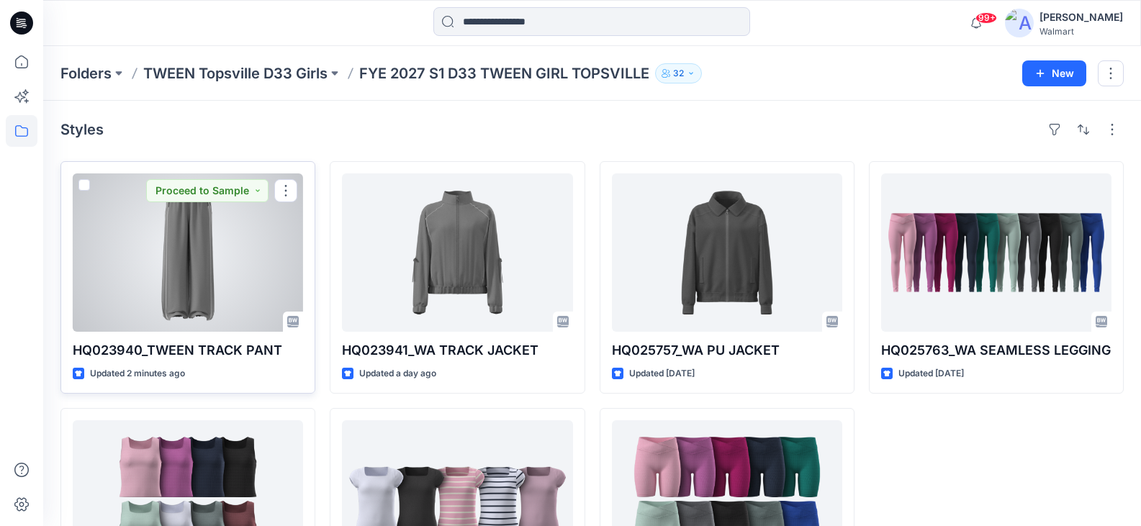
click at [221, 228] on div at bounding box center [188, 253] width 230 height 158
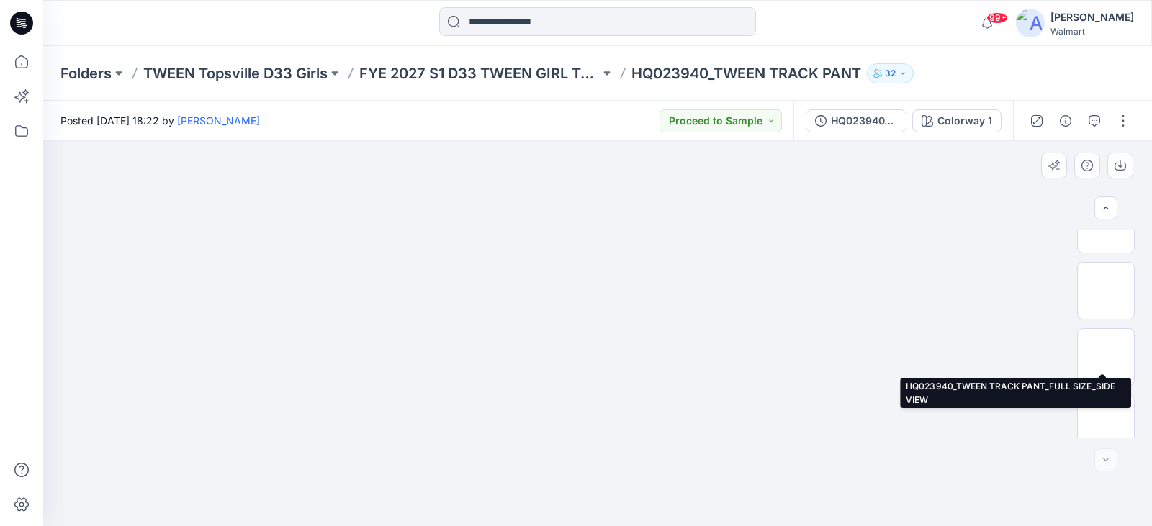
scroll to position [246, 0]
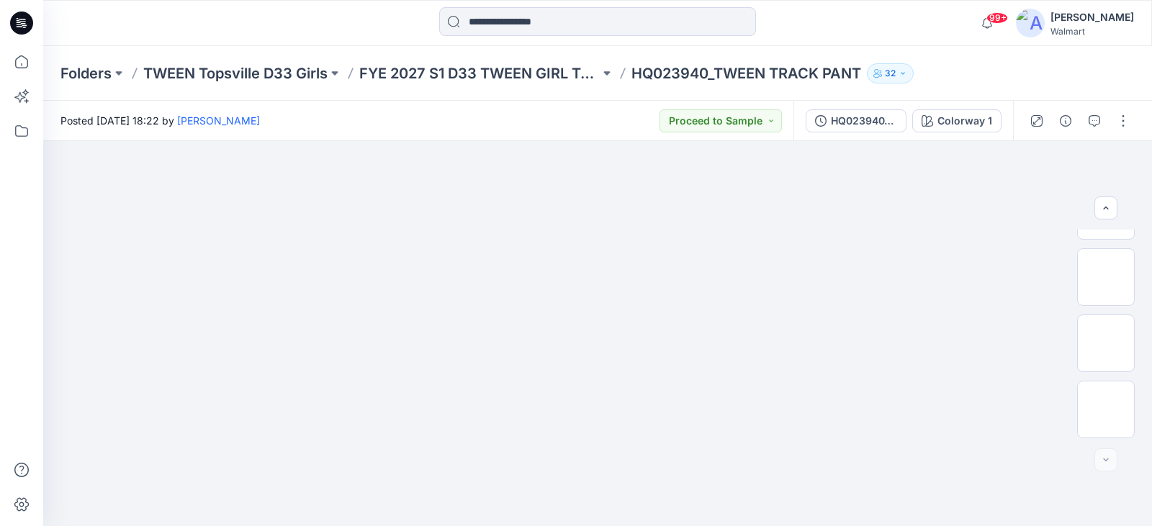
click at [684, 76] on p "HQ023940_TWEEN TRACK PANT" at bounding box center [746, 73] width 230 height 20
copy p "HQ023940_TWEEN"
